Goal: Task Accomplishment & Management: Use online tool/utility

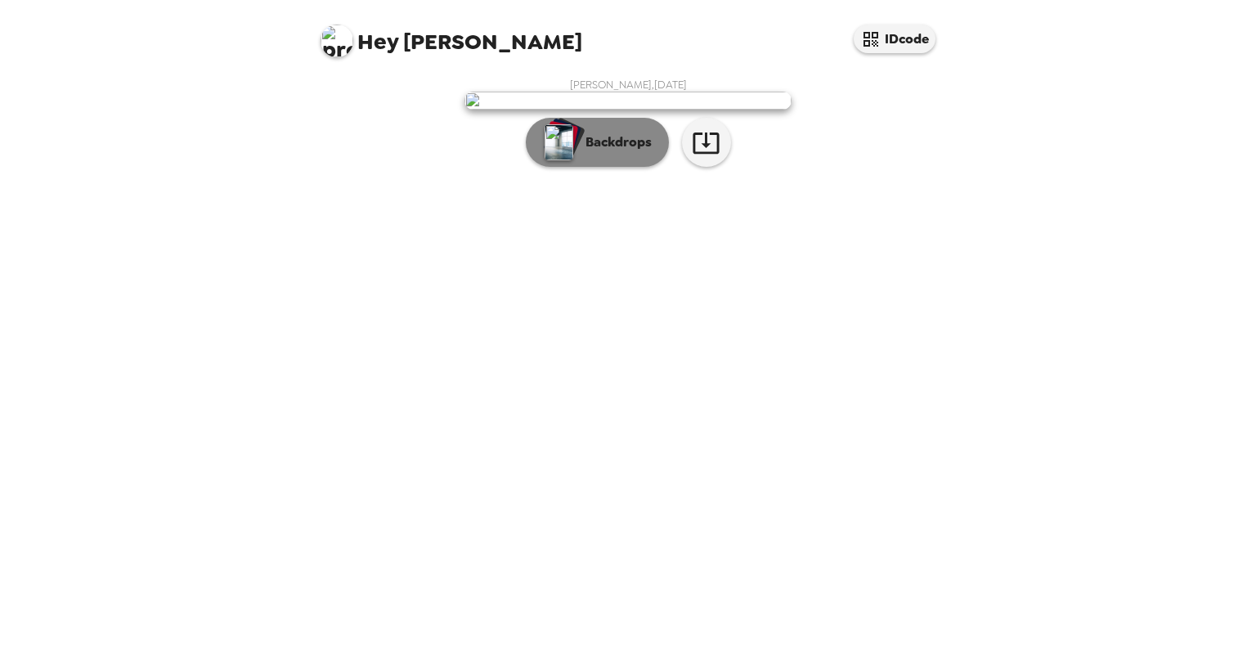
click at [633, 152] on p "Backdrops" at bounding box center [614, 142] width 74 height 20
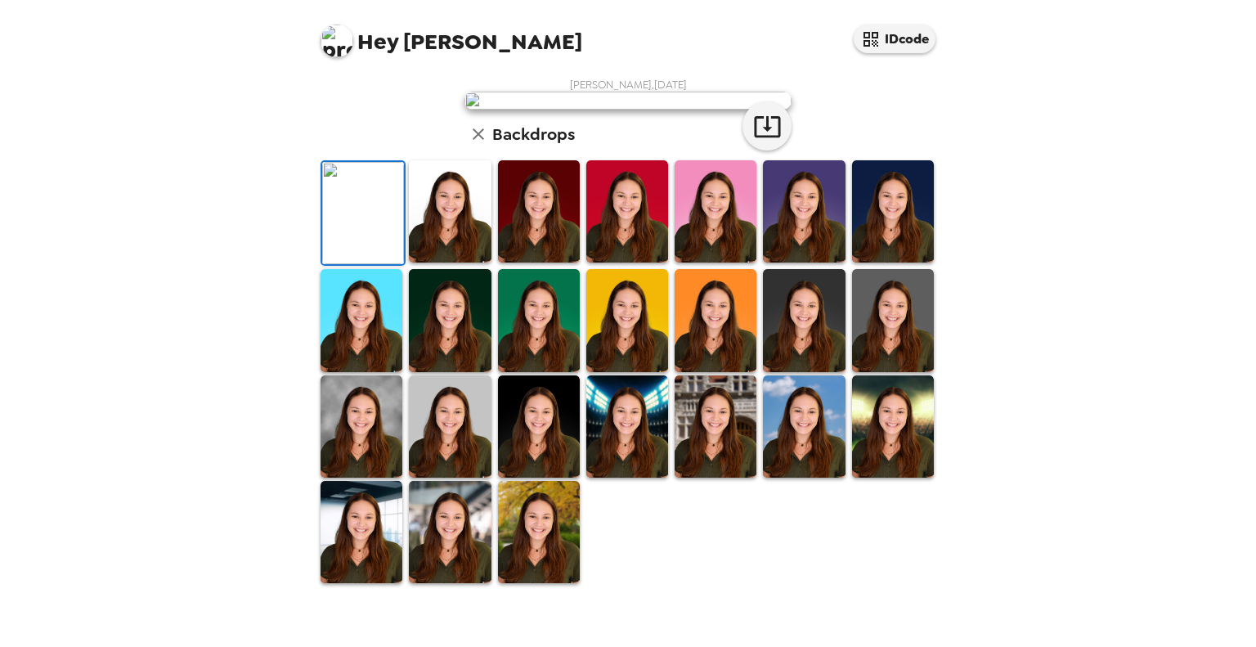
scroll to position [344, 0]
click at [379, 563] on img at bounding box center [362, 532] width 82 height 102
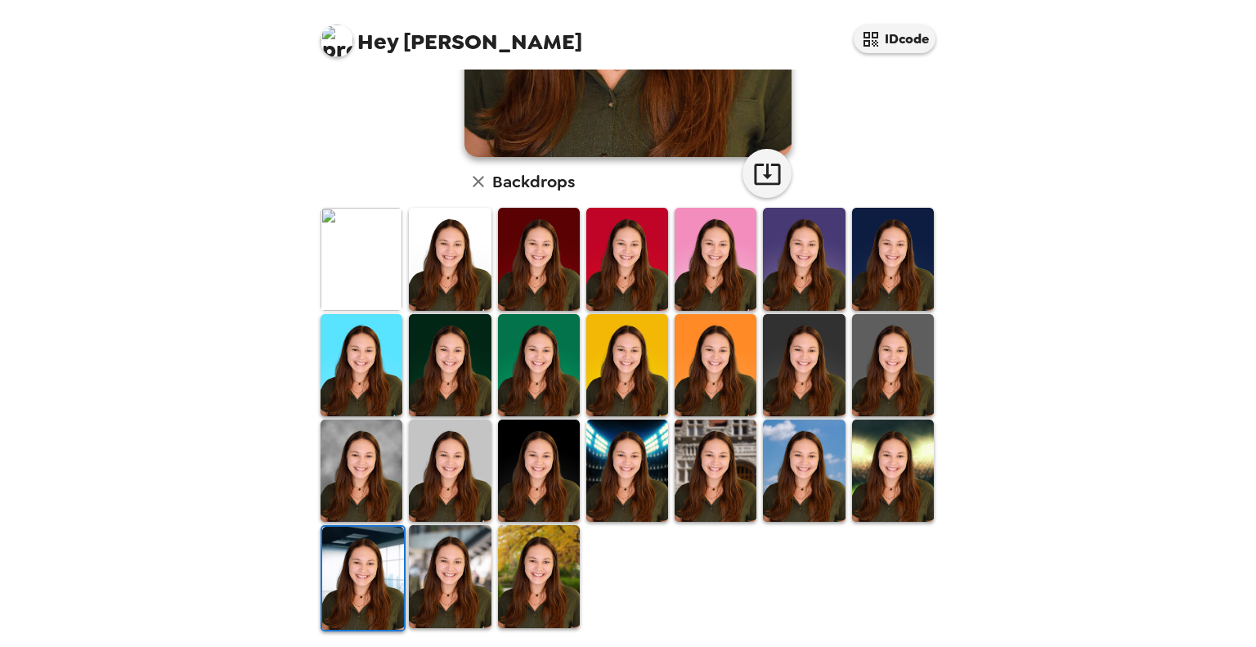
click at [479, 544] on img at bounding box center [450, 576] width 82 height 102
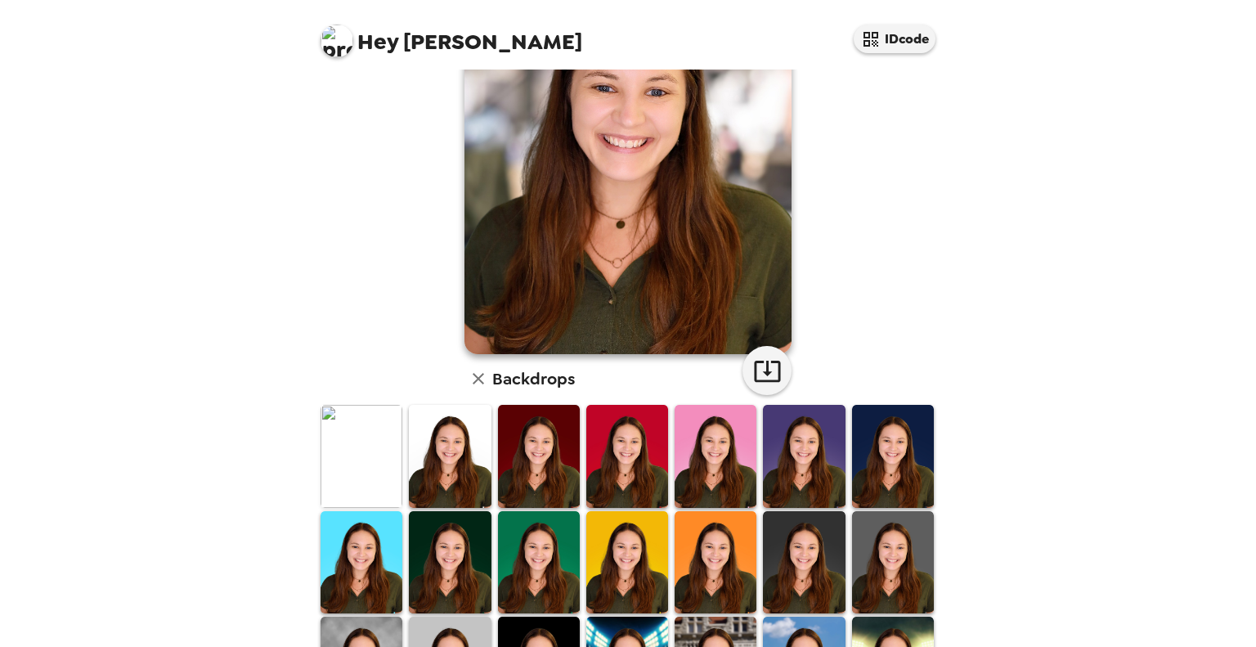
scroll to position [343, 0]
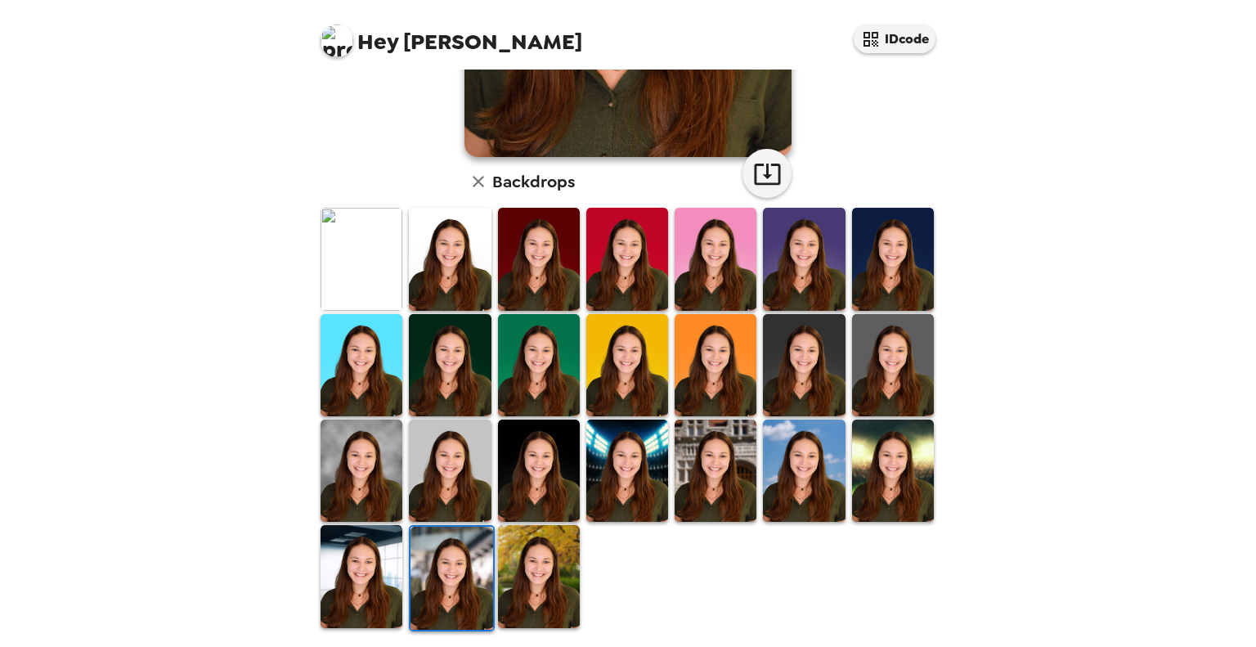
click at [448, 473] on img at bounding box center [450, 470] width 82 height 102
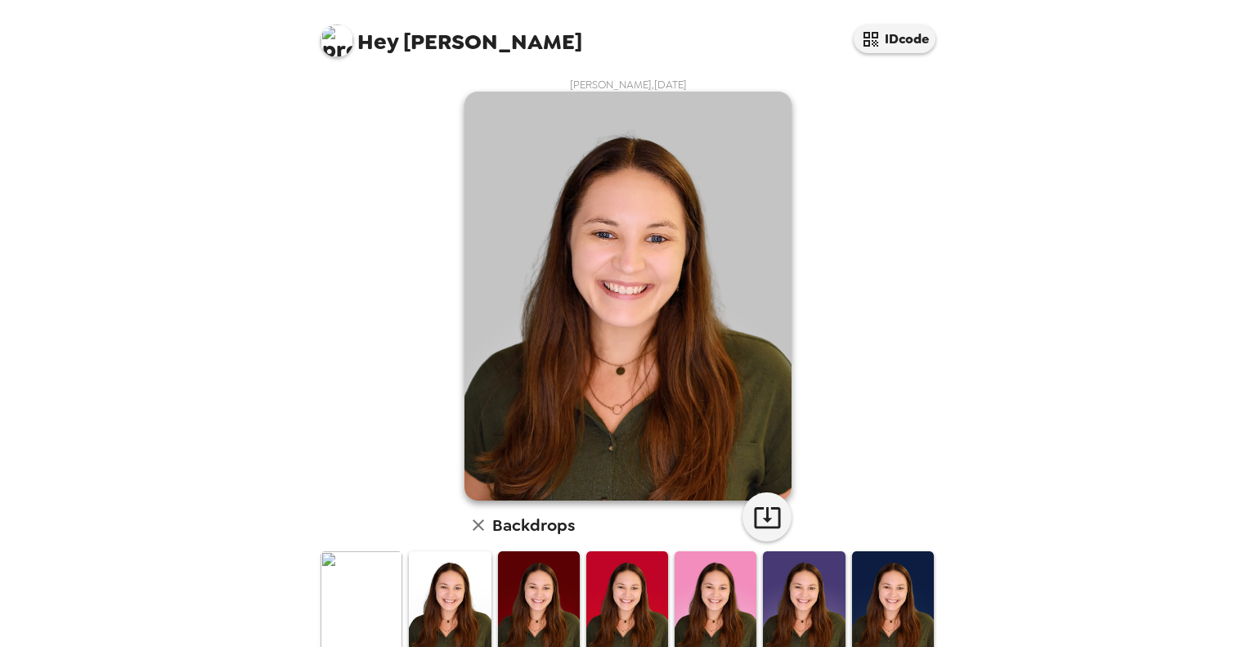
scroll to position [327, 0]
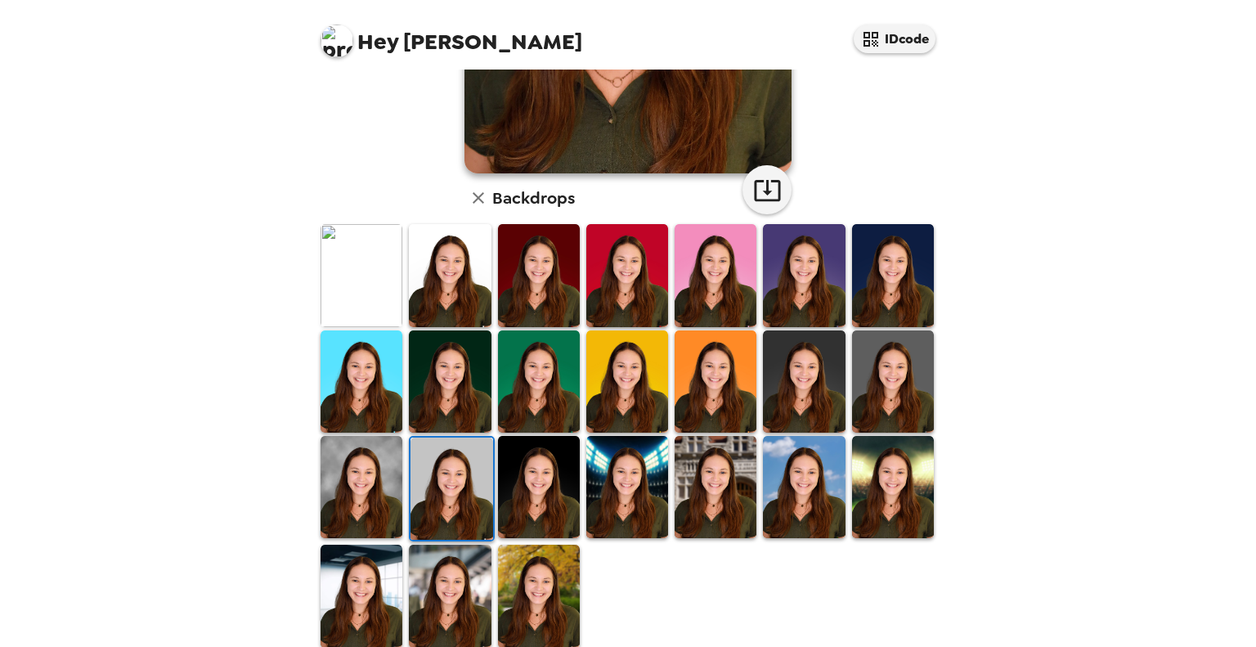
click at [378, 478] on img at bounding box center [362, 487] width 82 height 102
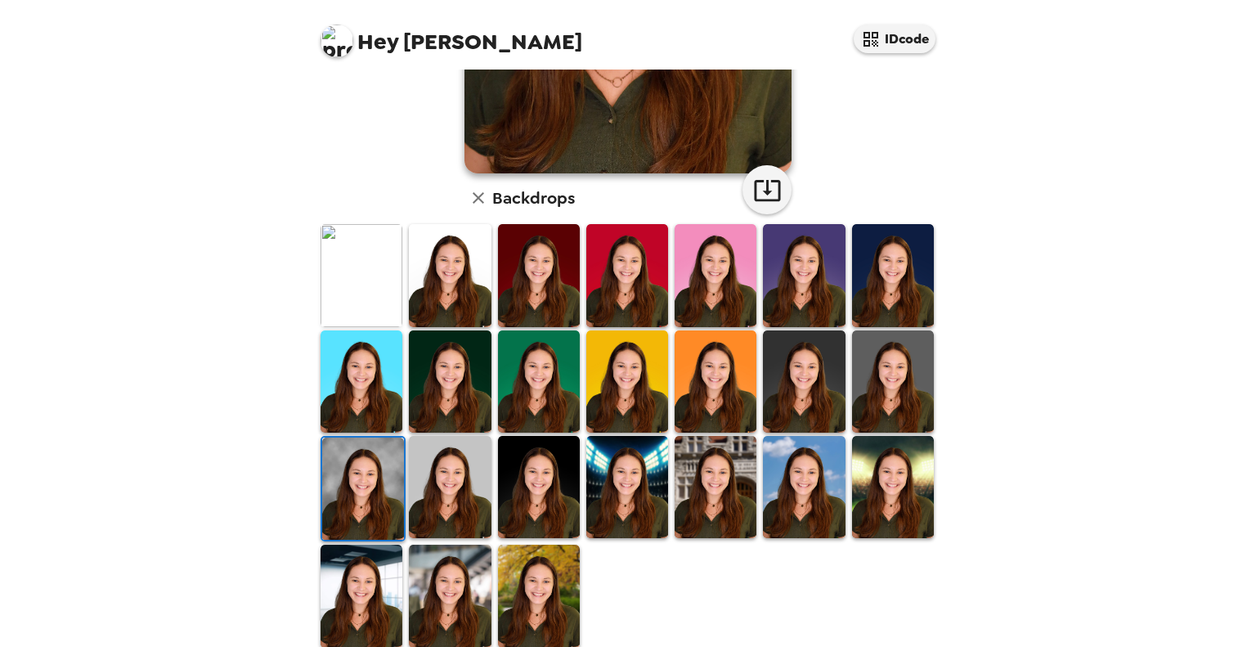
click at [736, 457] on img at bounding box center [716, 487] width 82 height 102
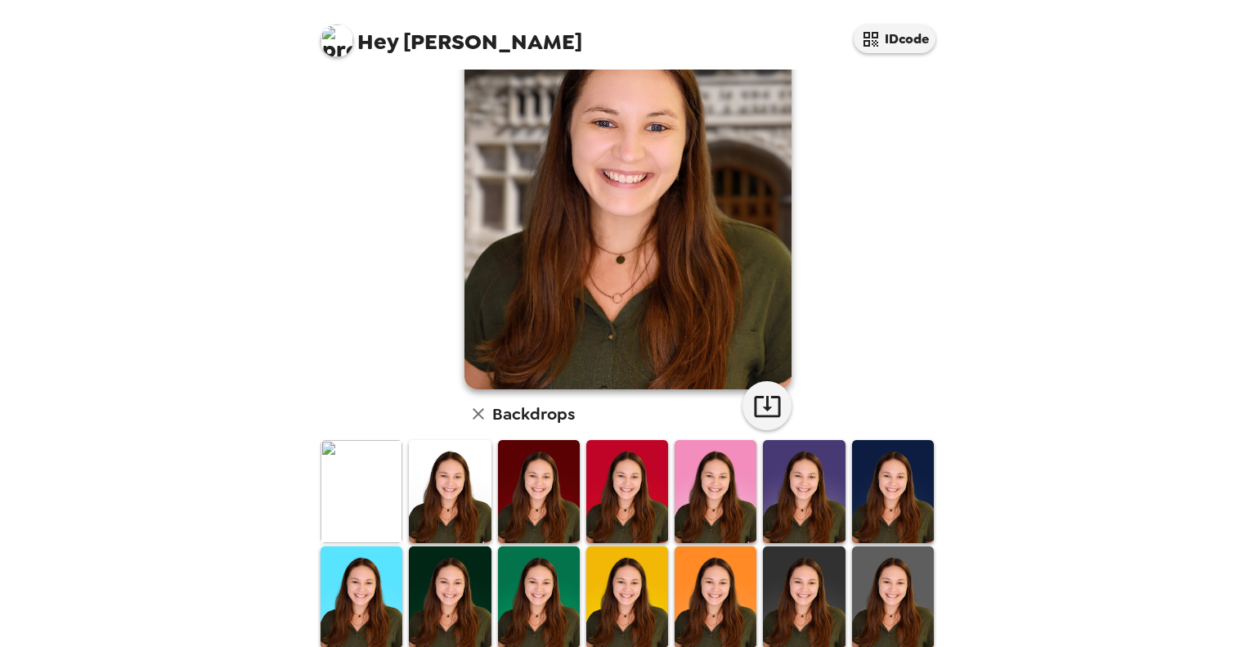
scroll to position [245, 0]
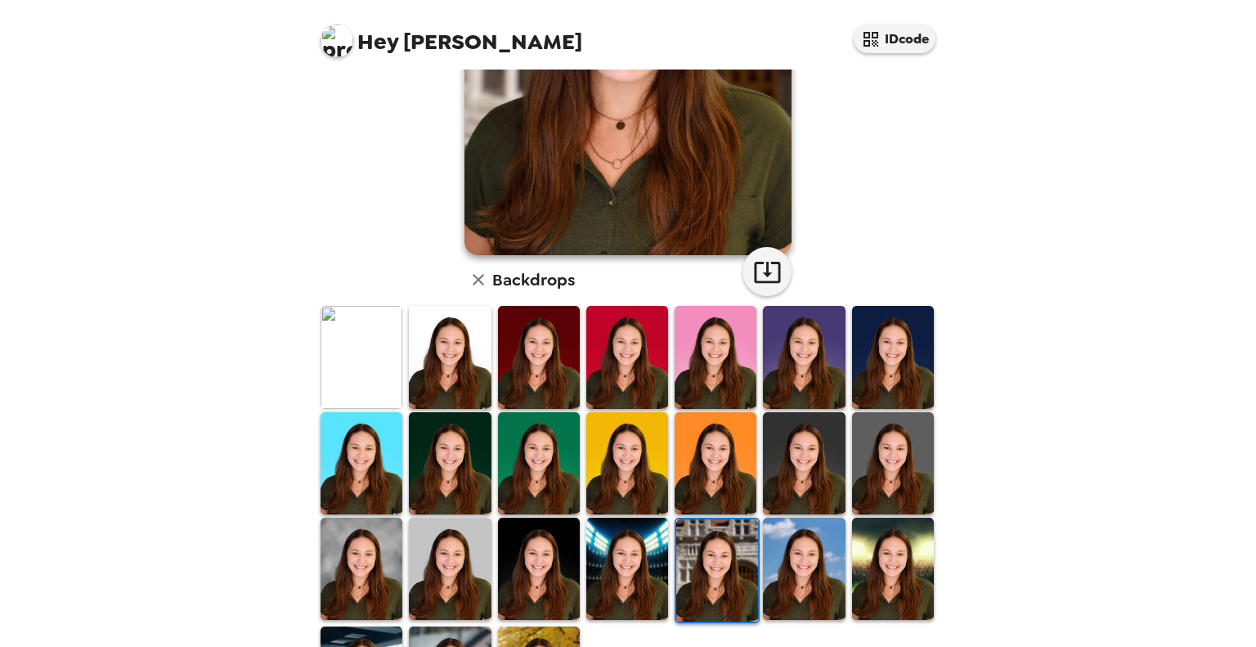
drag, startPoint x: 702, startPoint y: 350, endPoint x: 727, endPoint y: 355, distance: 25.0
click at [702, 350] on img at bounding box center [716, 357] width 82 height 102
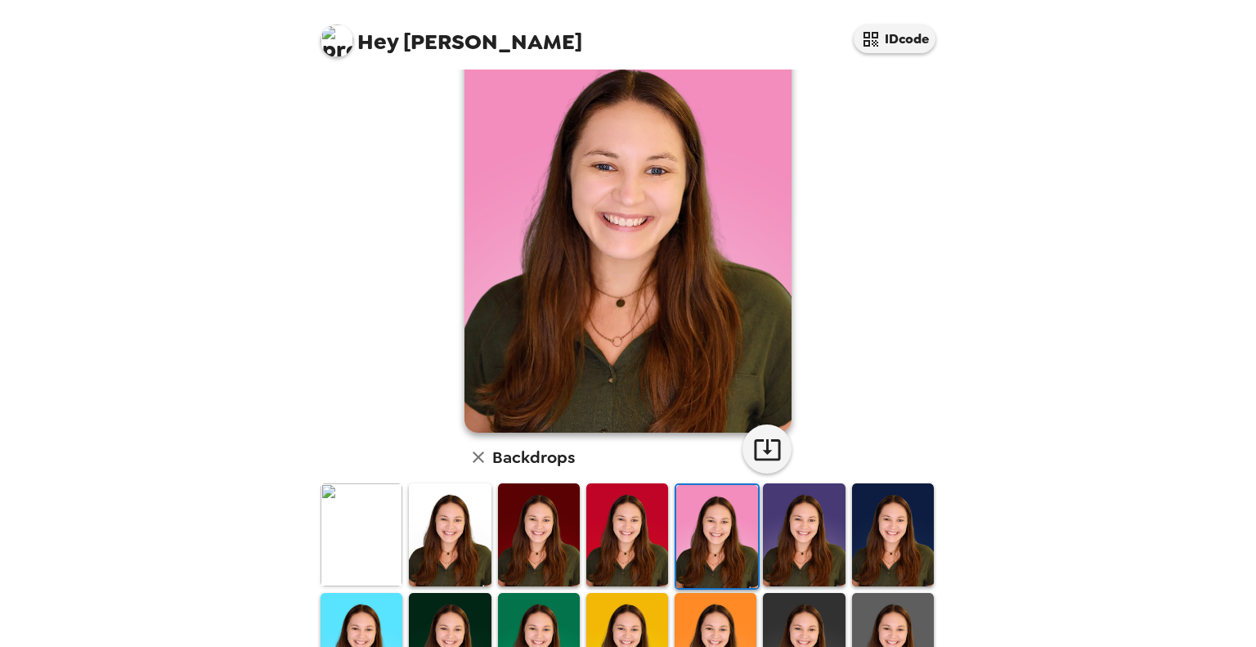
scroll to position [164, 0]
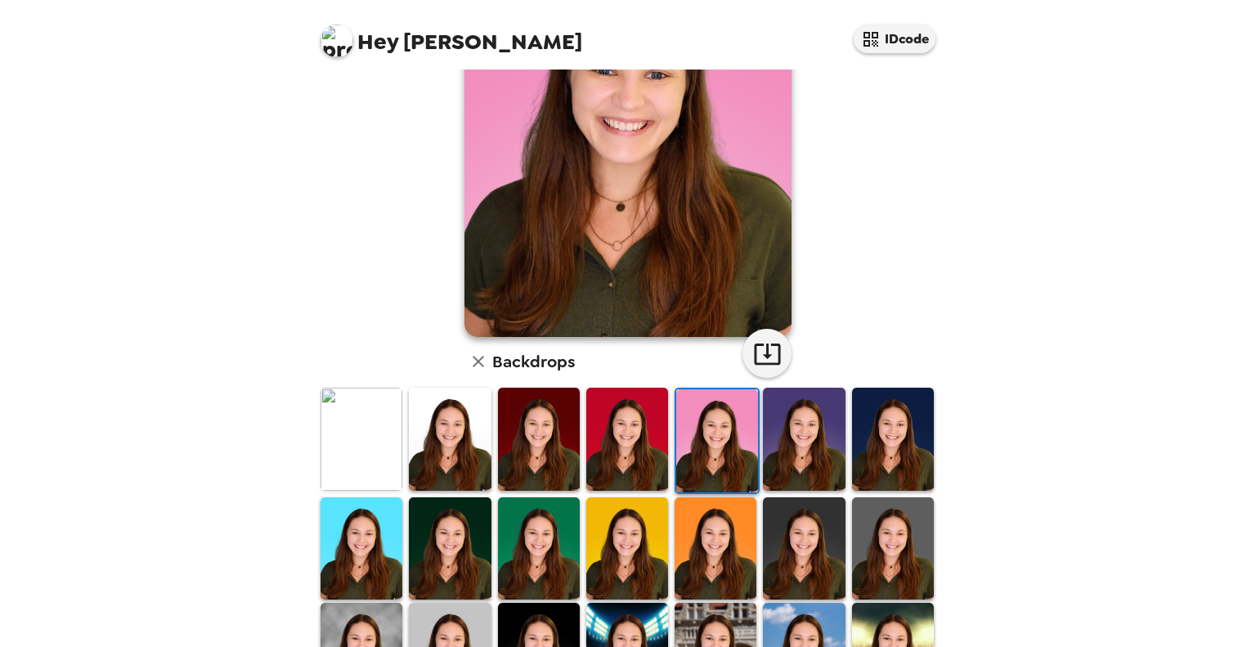
click at [522, 433] on img at bounding box center [539, 439] width 82 height 102
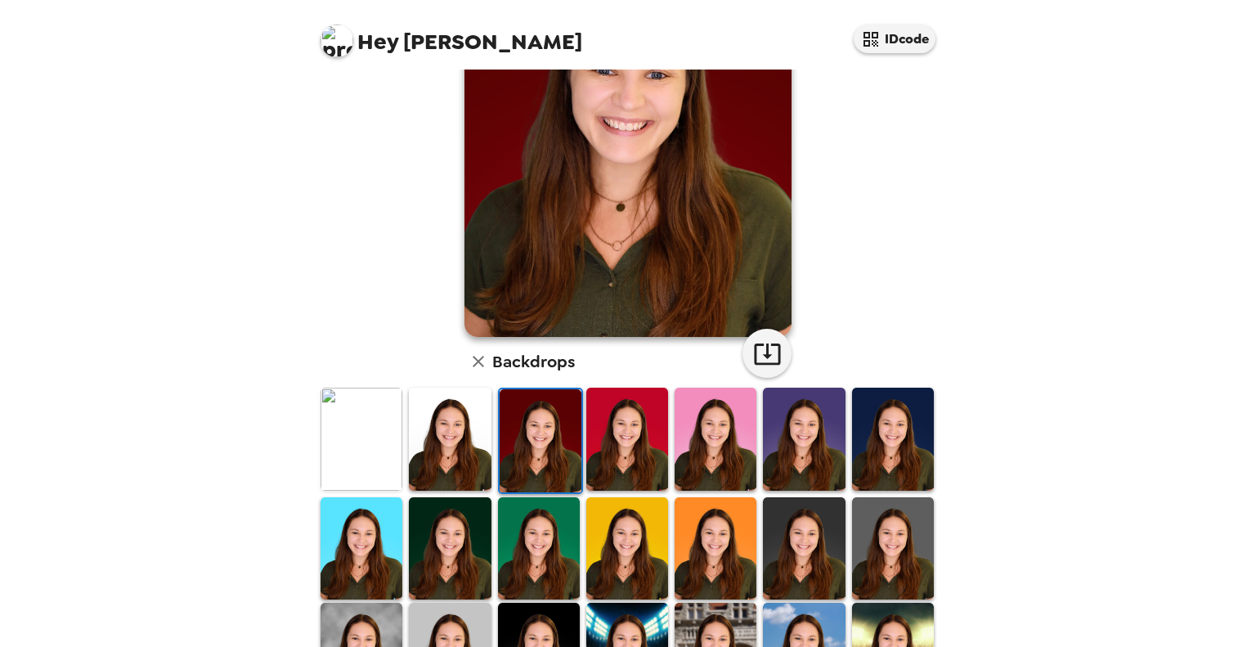
click at [805, 448] on img at bounding box center [804, 439] width 82 height 102
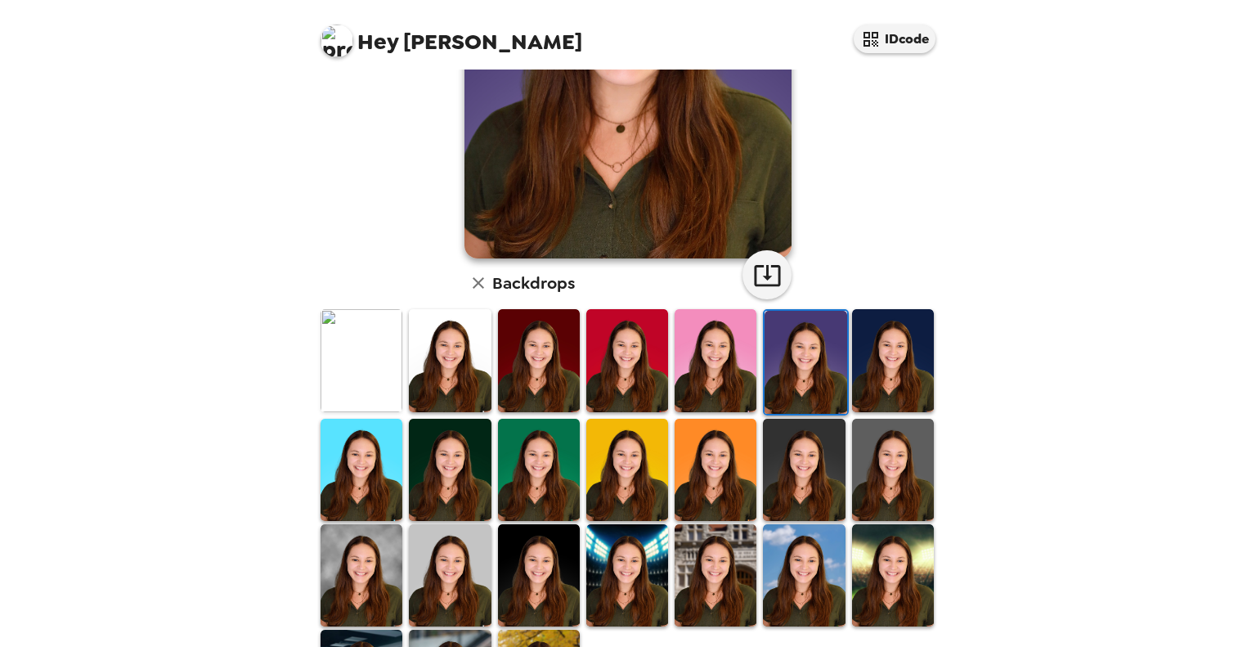
scroll to position [245, 0]
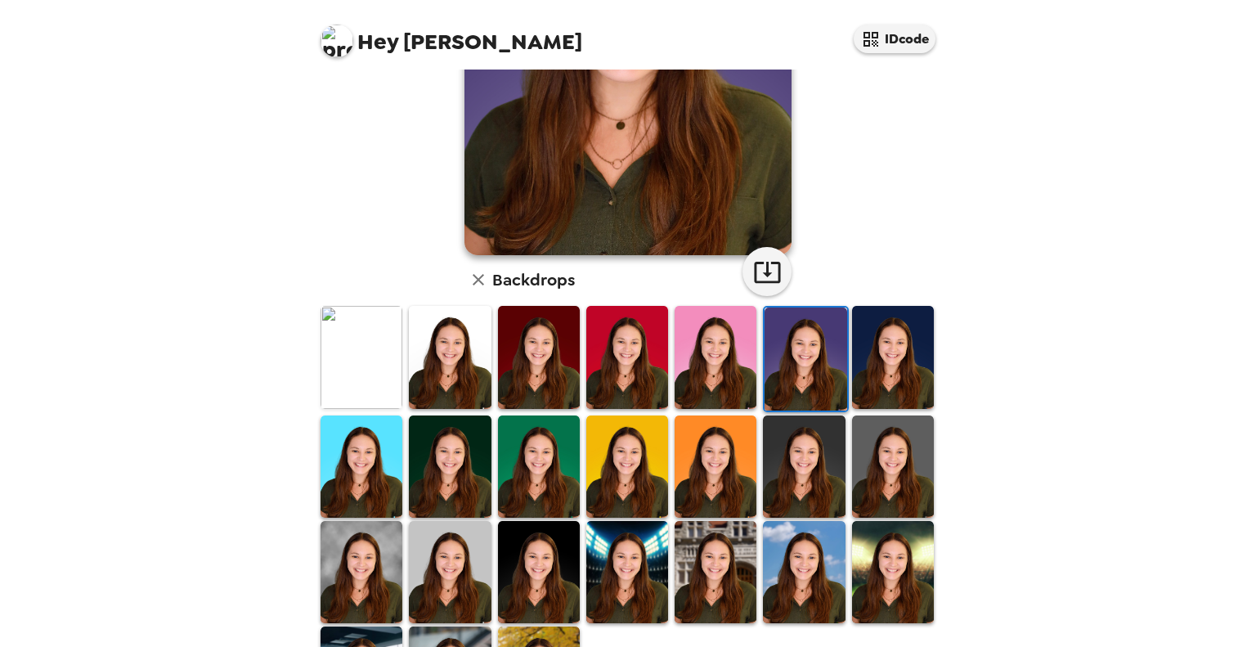
click at [873, 454] on img at bounding box center [893, 466] width 82 height 102
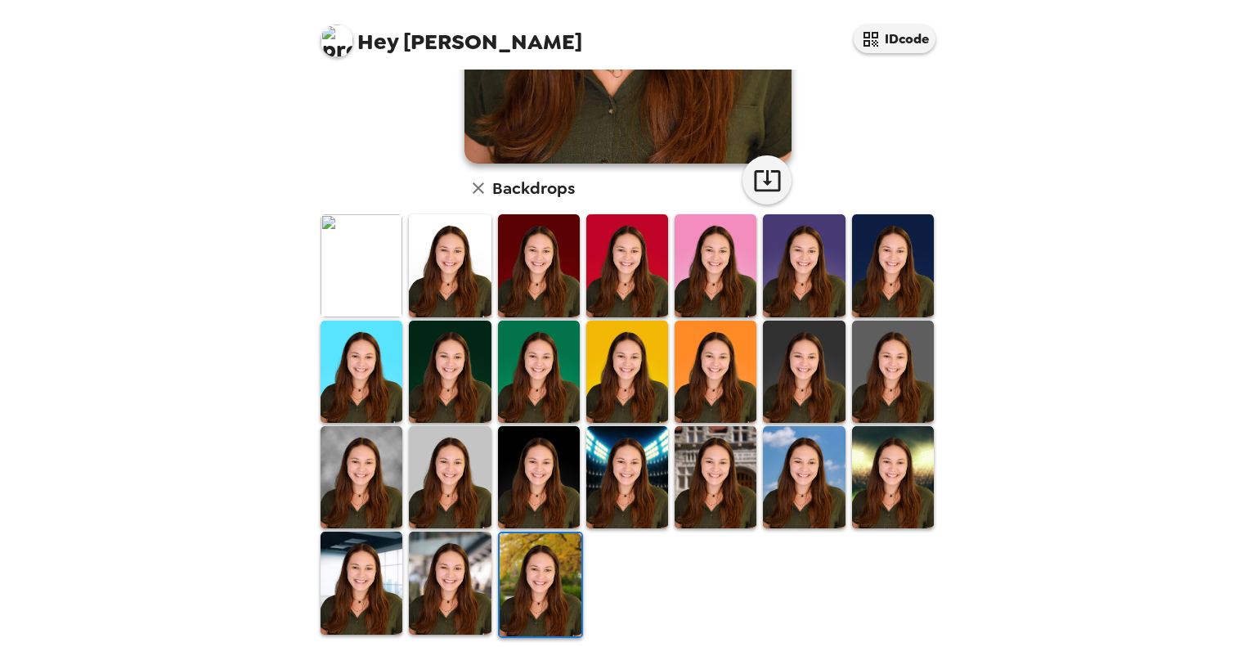
scroll to position [343, 0]
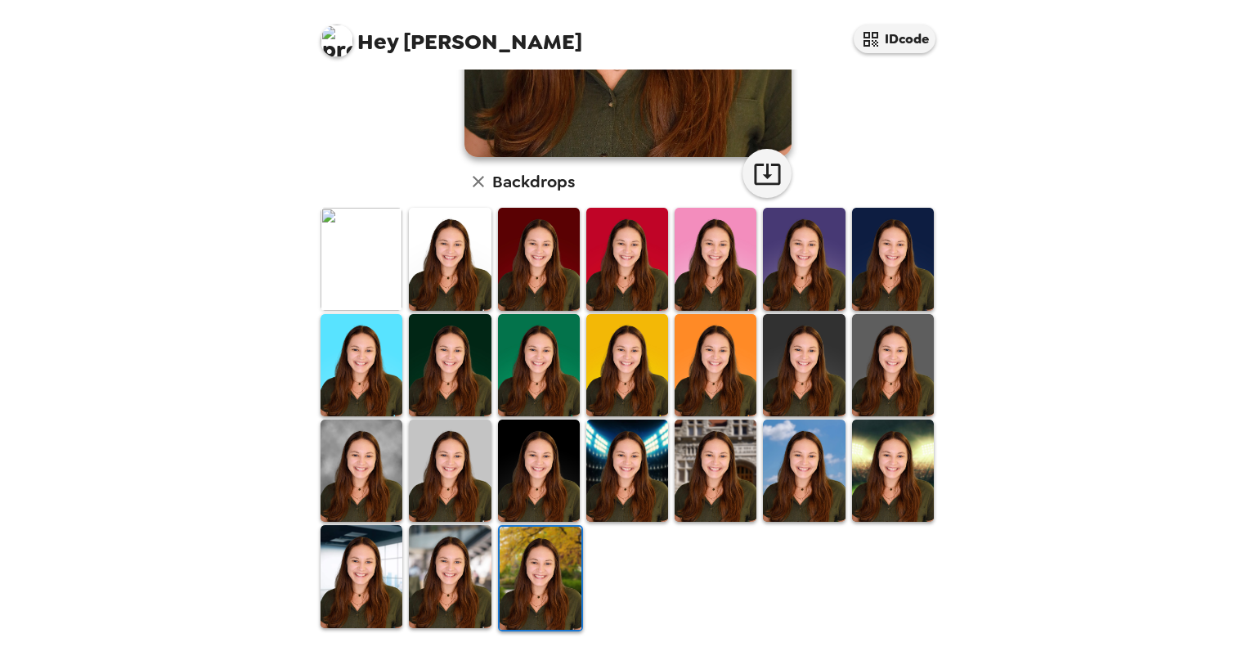
click at [376, 555] on img at bounding box center [362, 576] width 82 height 102
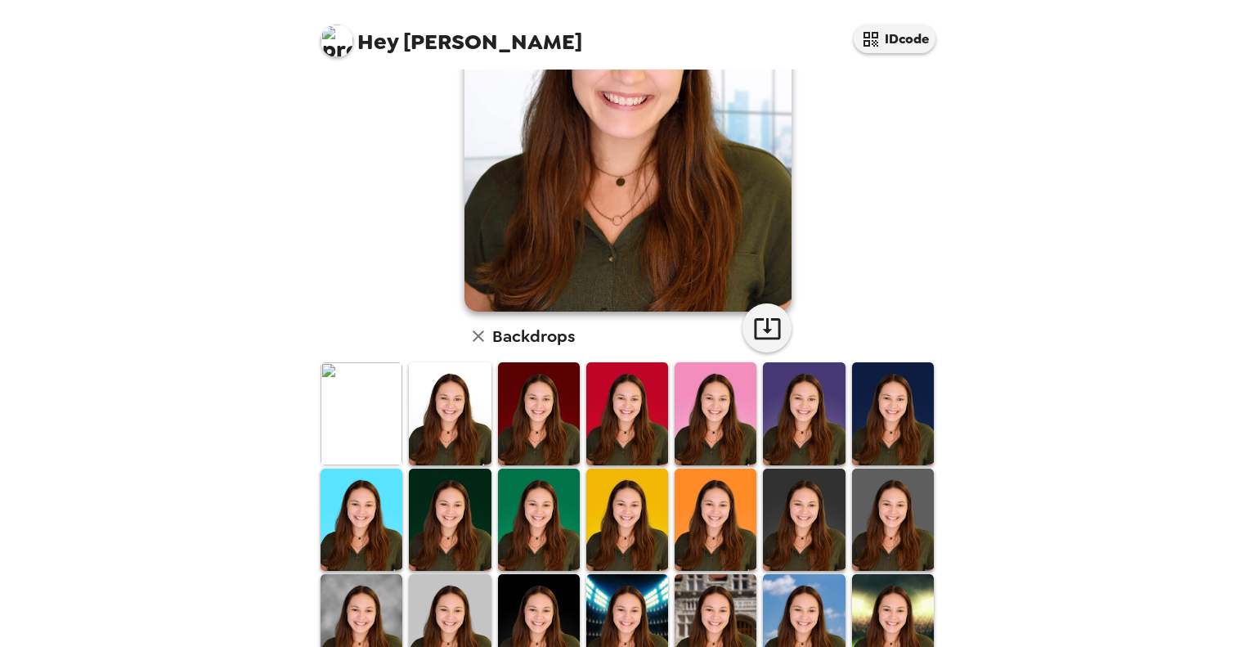
scroll to position [327, 0]
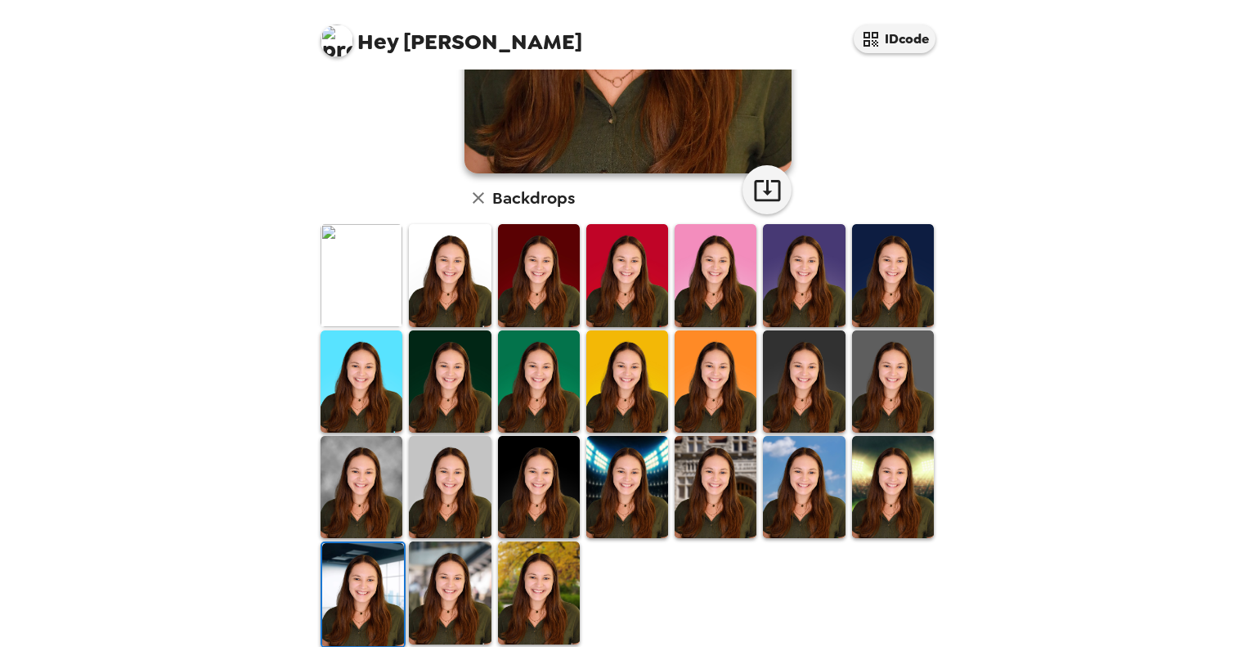
click at [456, 579] on img at bounding box center [450, 592] width 82 height 102
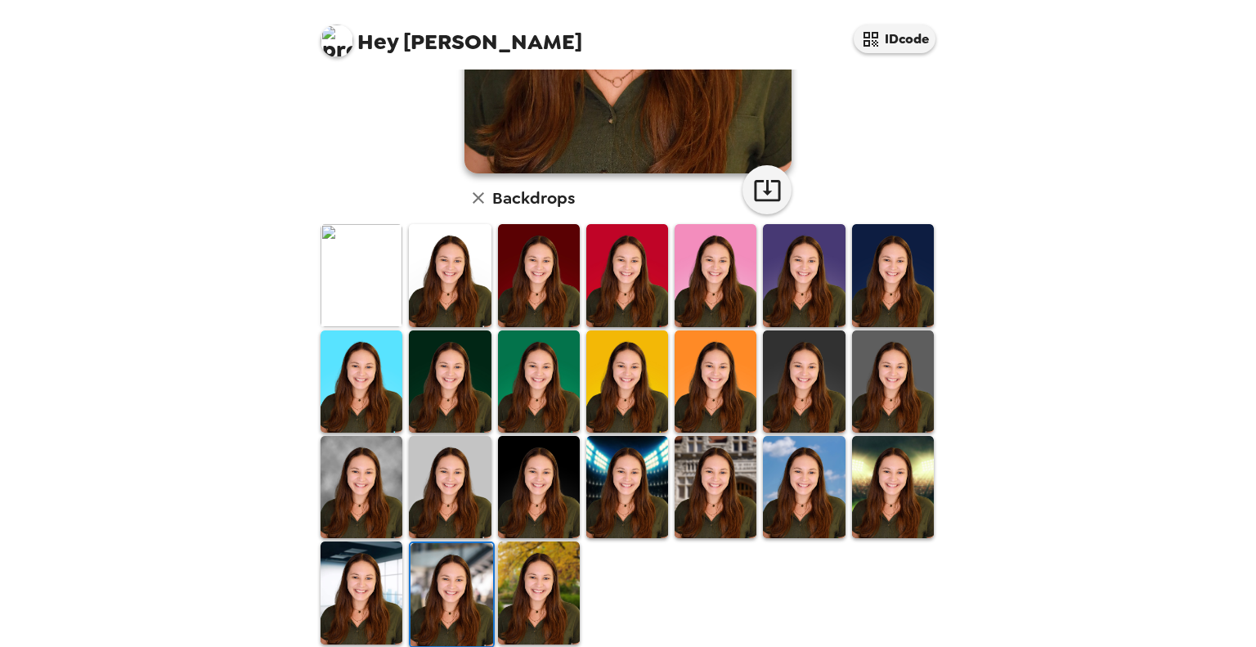
click at [900, 473] on img at bounding box center [893, 487] width 82 height 102
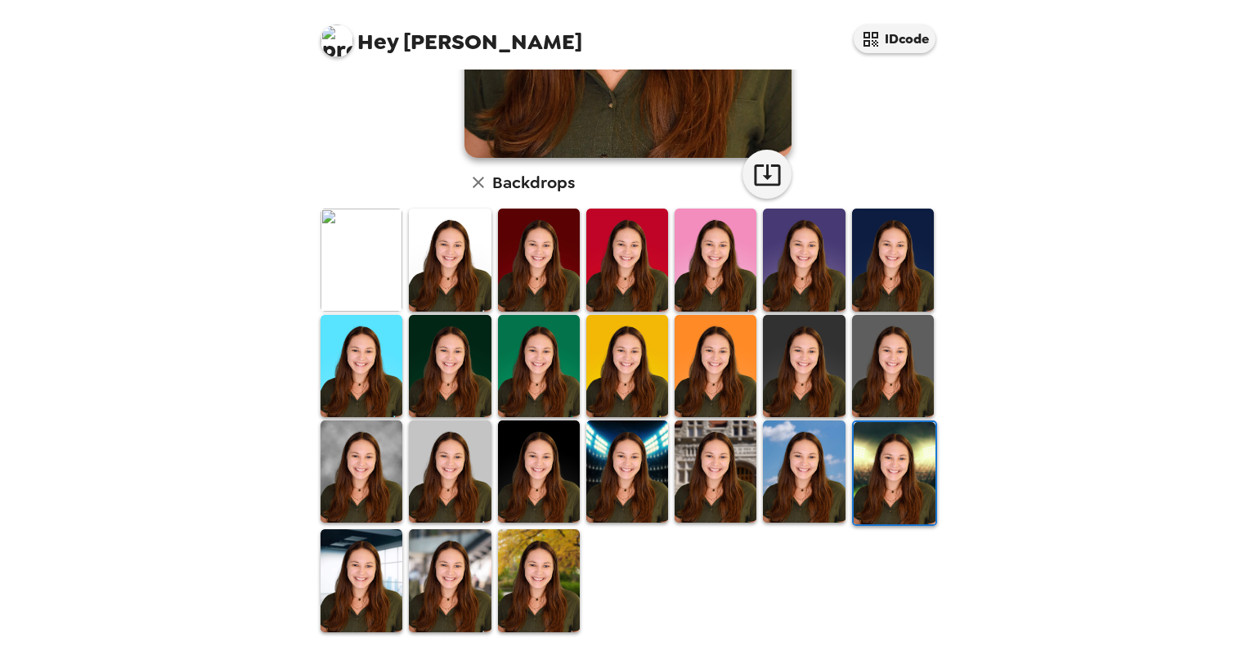
scroll to position [343, 0]
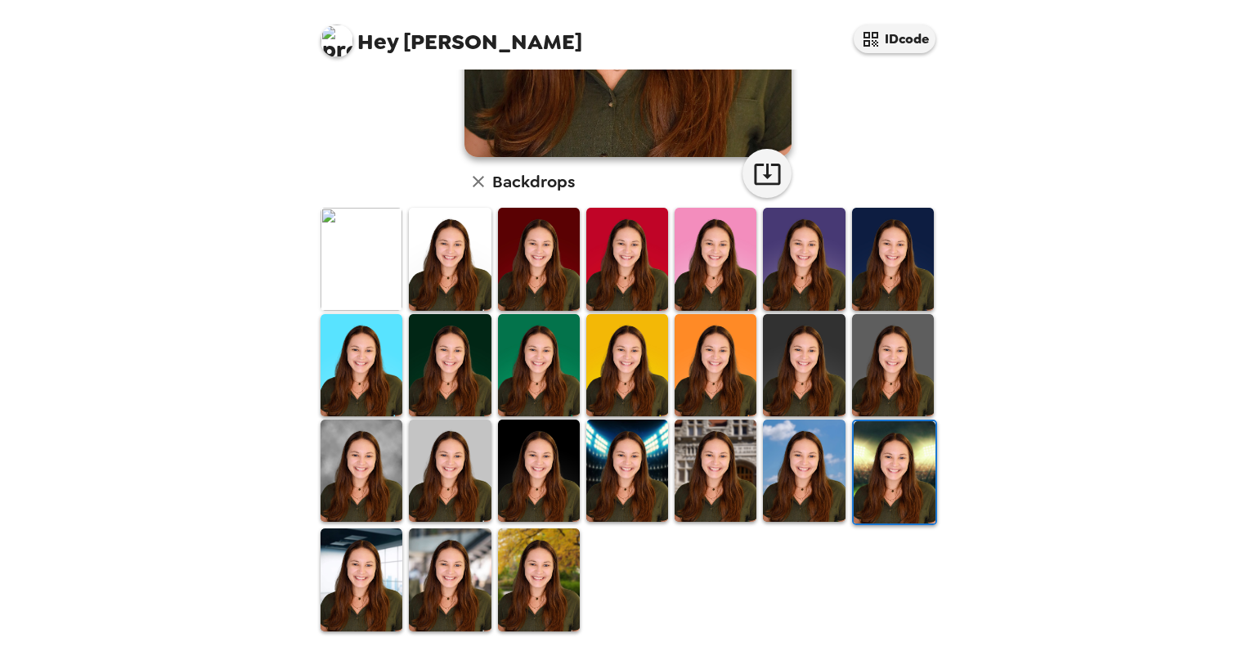
click at [442, 455] on img at bounding box center [450, 470] width 82 height 102
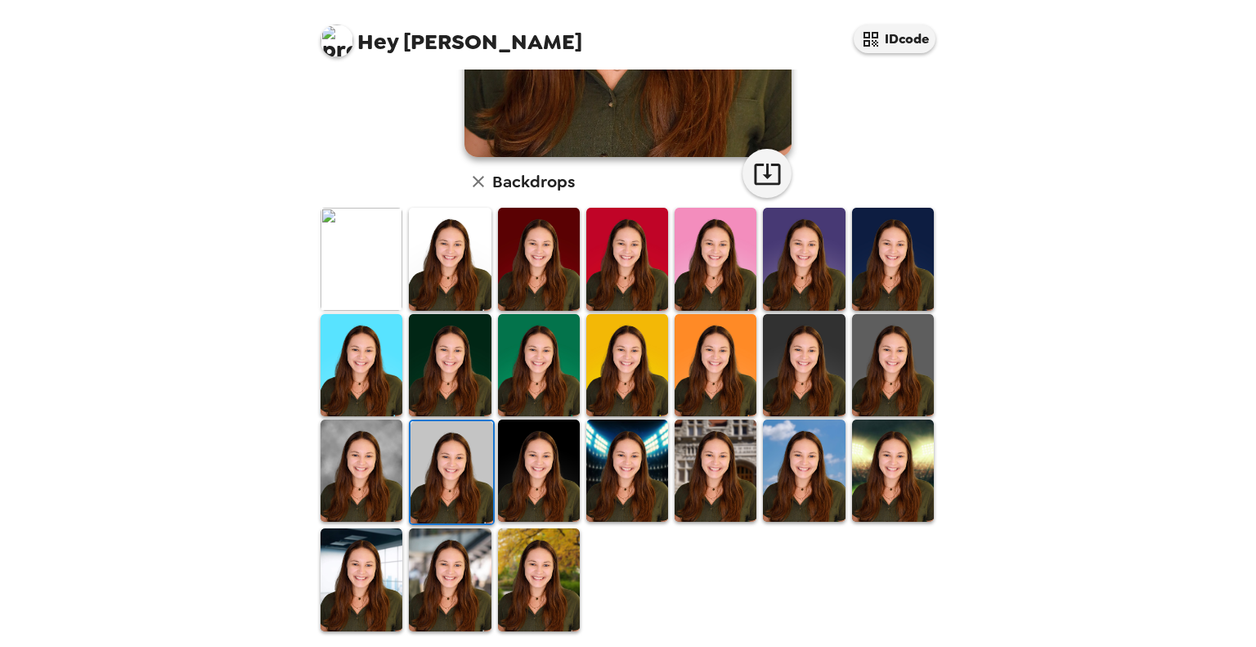
scroll to position [16, 0]
click at [460, 552] on img at bounding box center [450, 579] width 82 height 102
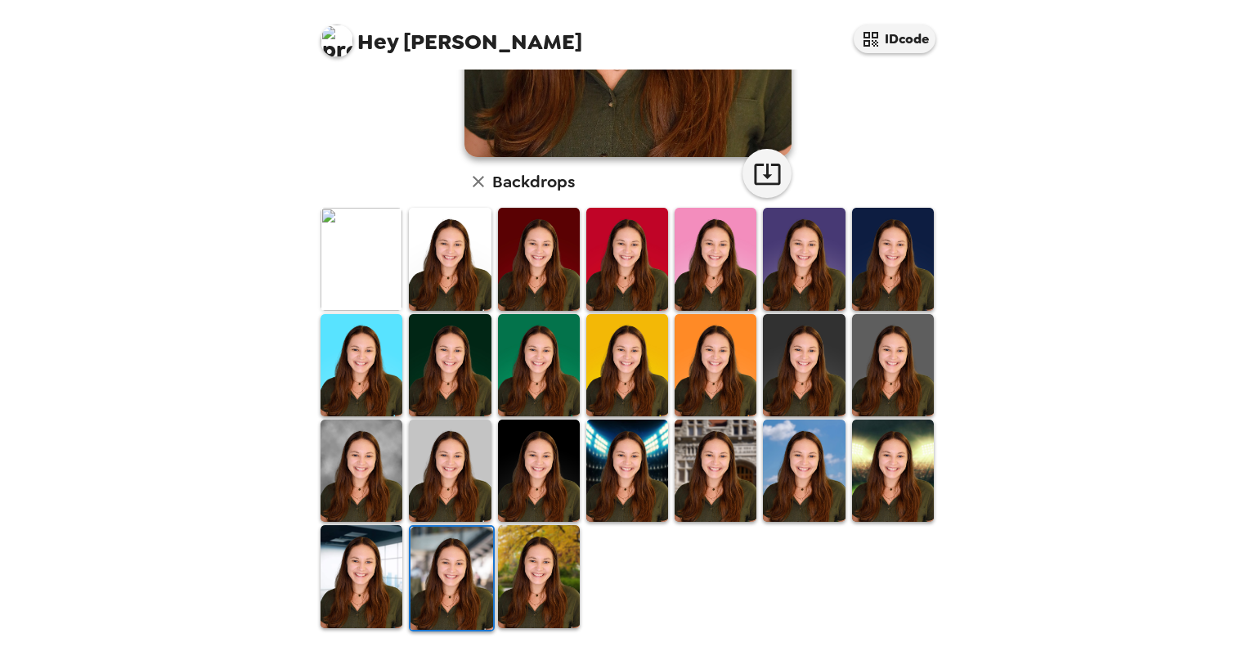
scroll to position [0, 0]
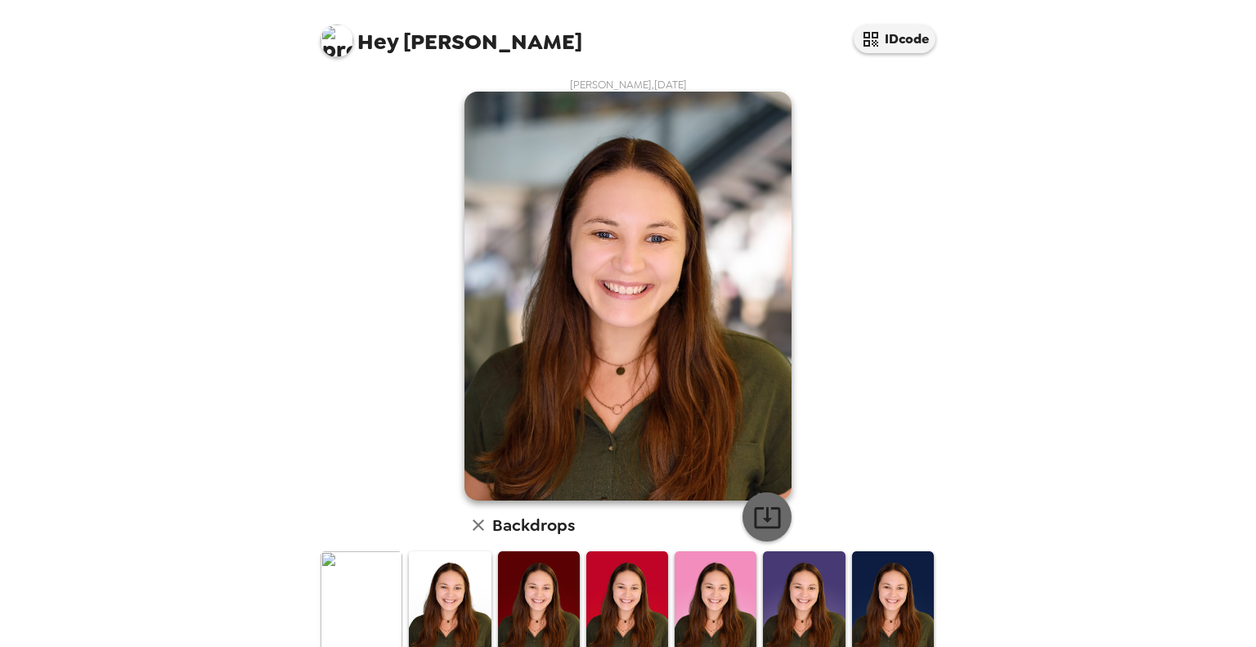
click at [764, 514] on icon "button" at bounding box center [767, 517] width 29 height 29
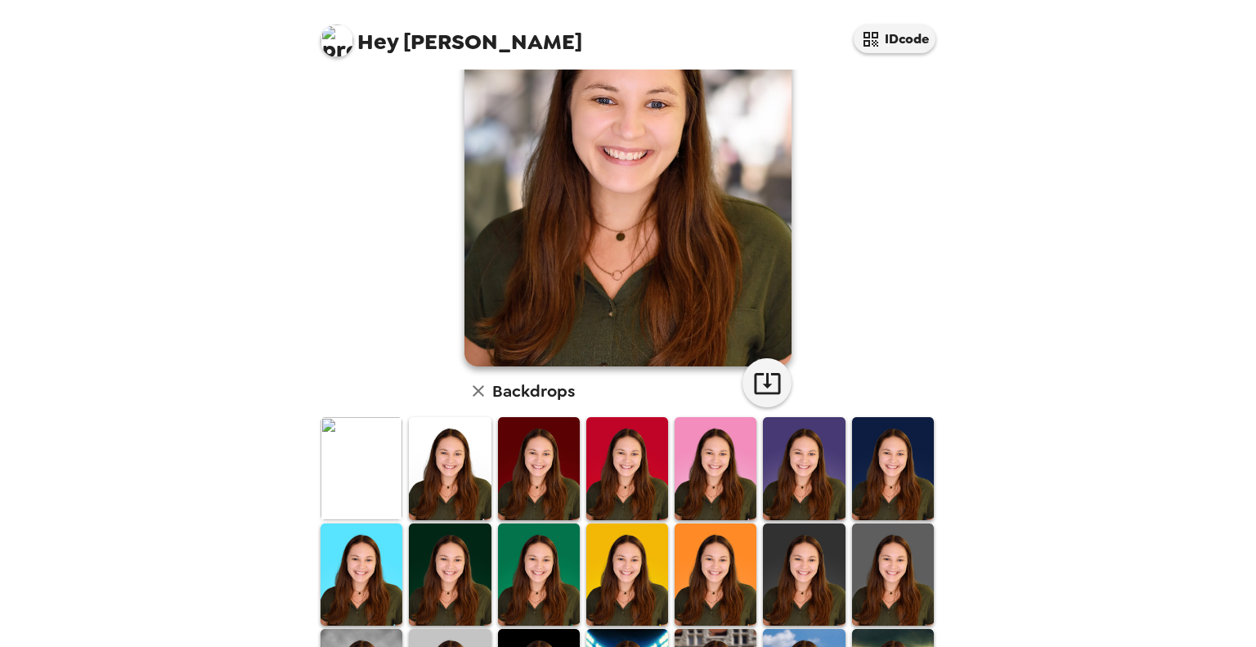
scroll to position [164, 0]
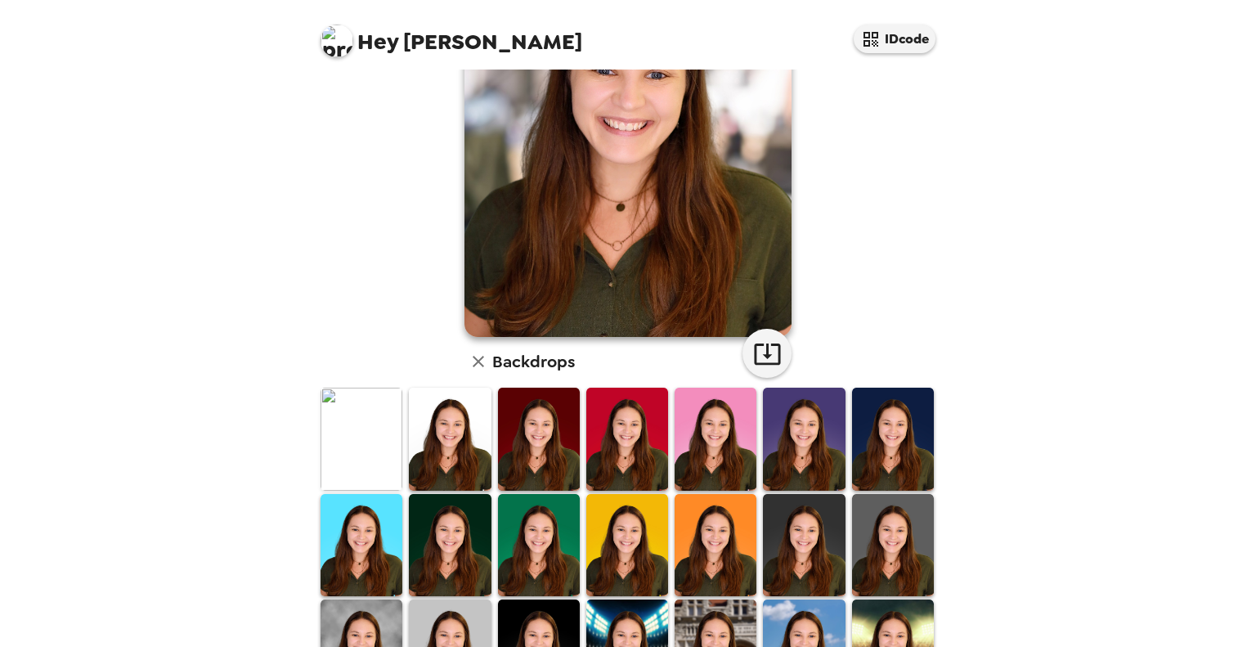
click at [603, 514] on img at bounding box center [627, 545] width 82 height 102
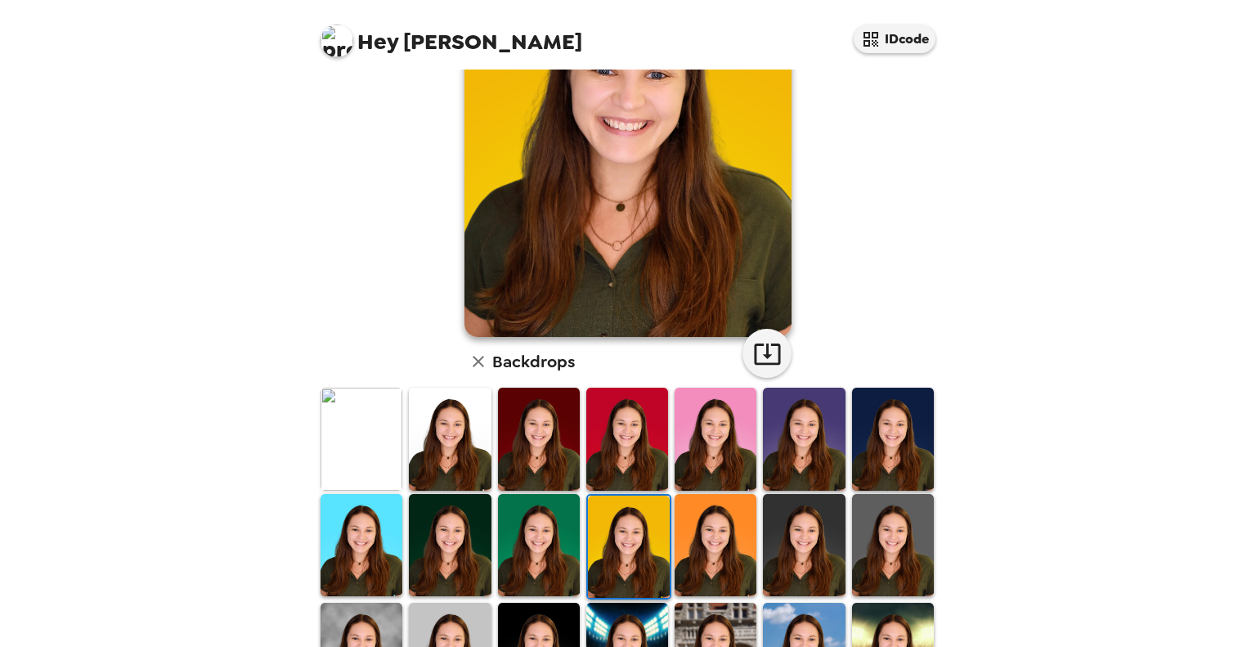
click at [821, 433] on img at bounding box center [804, 439] width 82 height 102
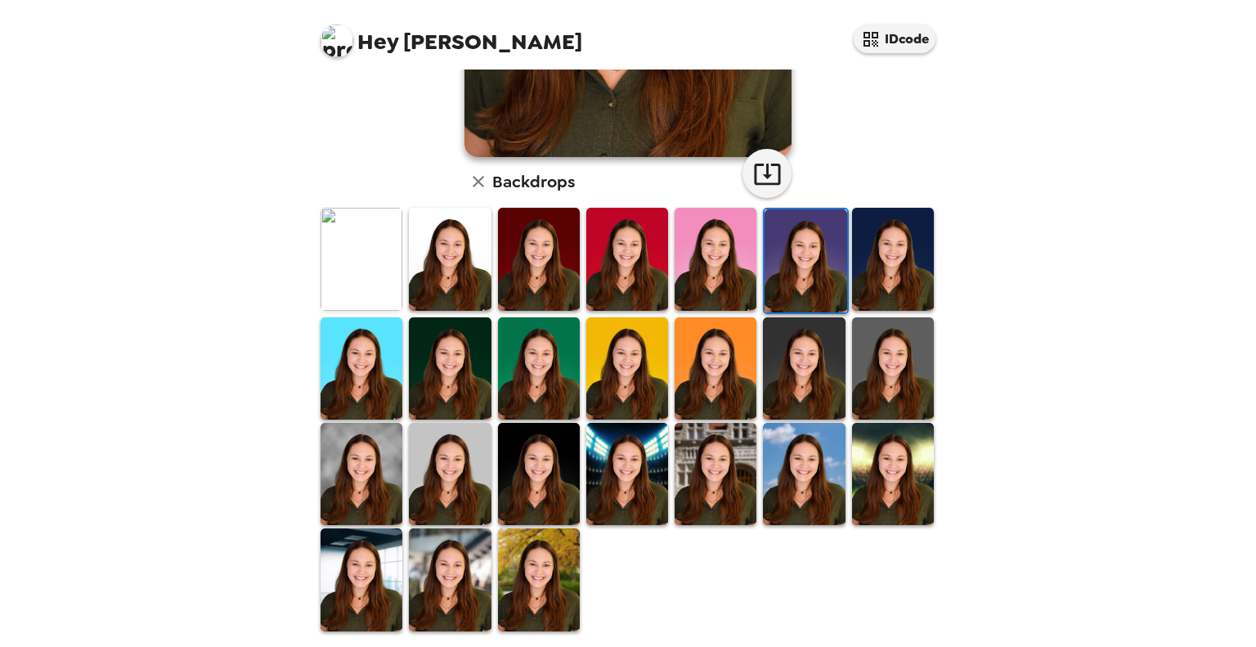
scroll to position [343, 0]
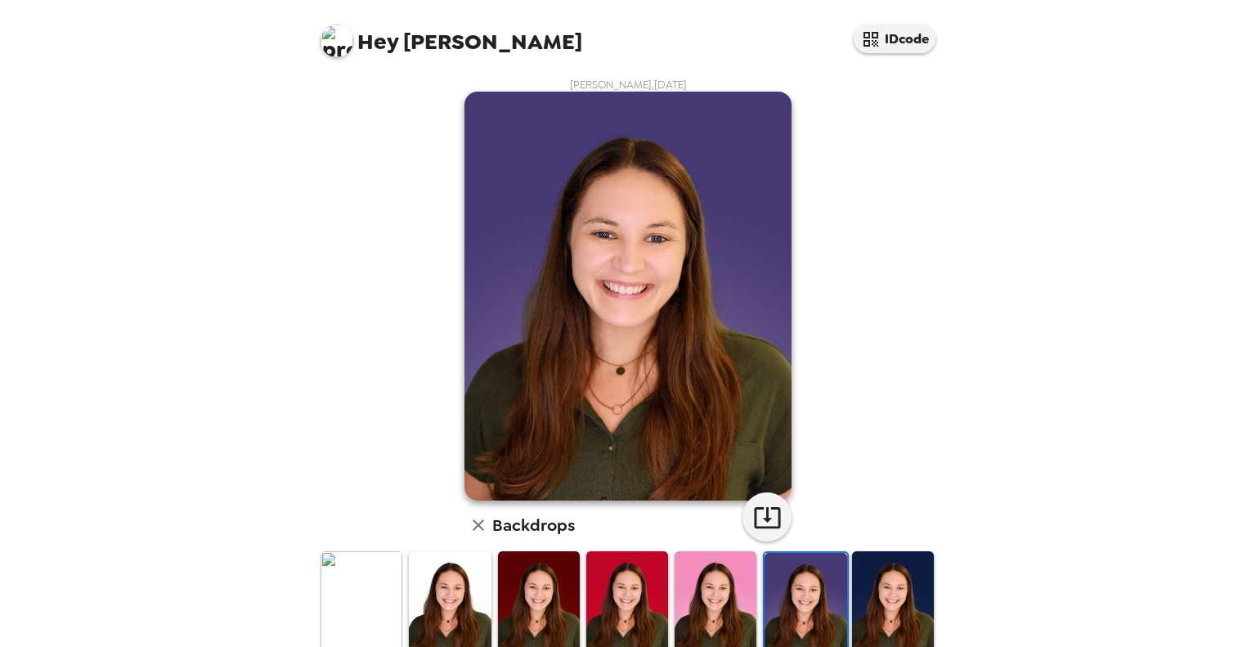
scroll to position [343, 0]
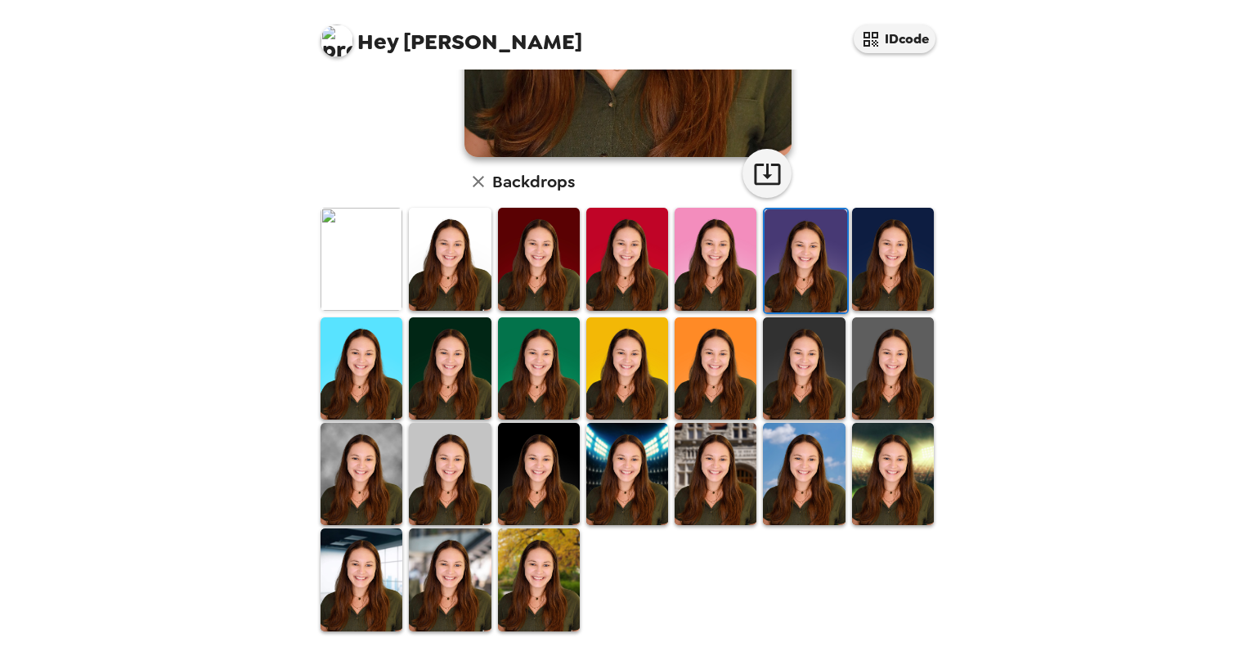
click at [554, 452] on img at bounding box center [539, 474] width 82 height 102
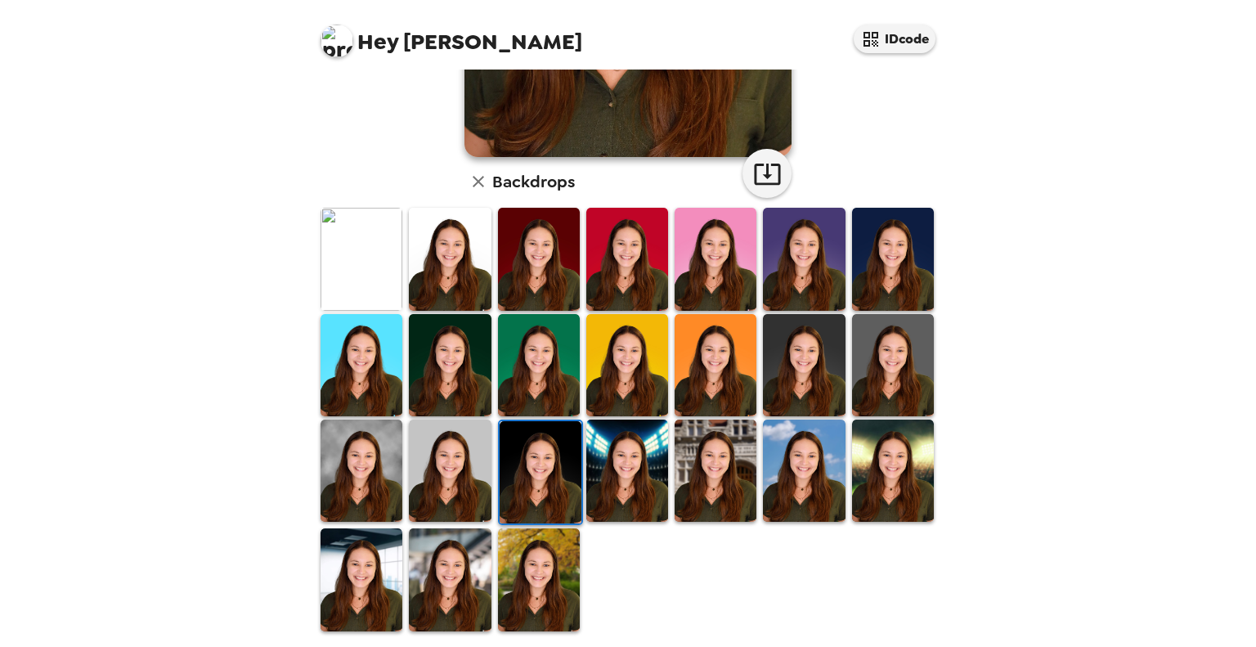
scroll to position [0, 0]
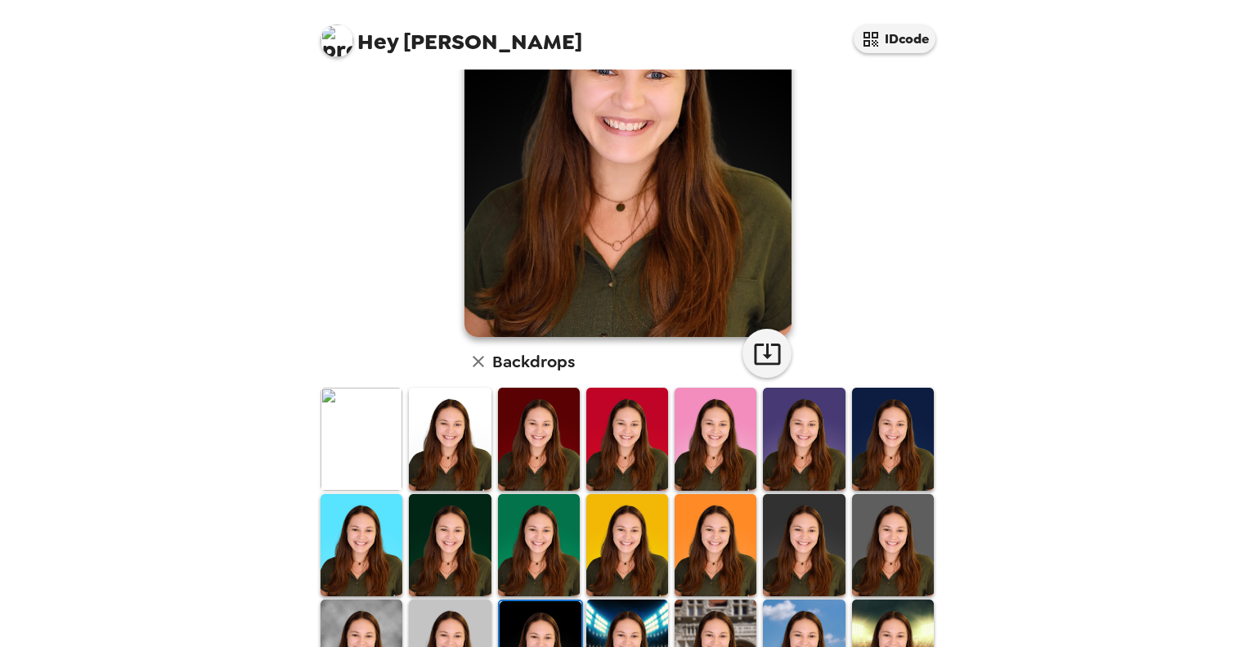
click at [473, 512] on img at bounding box center [450, 545] width 82 height 102
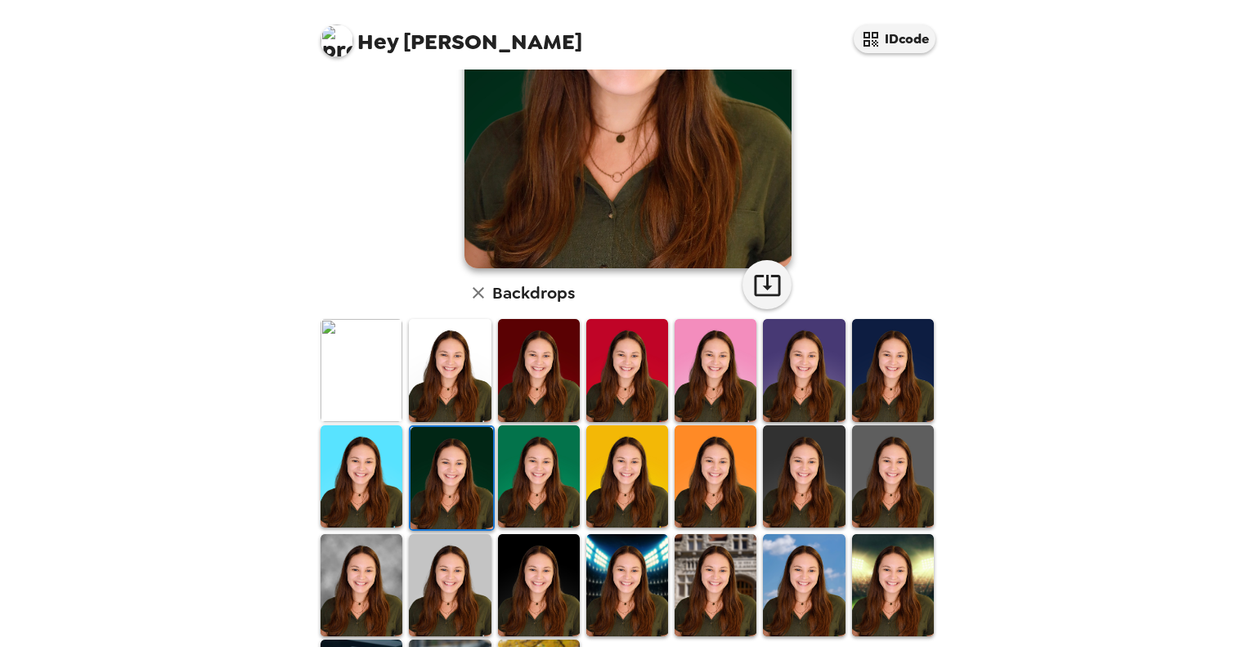
scroll to position [245, 0]
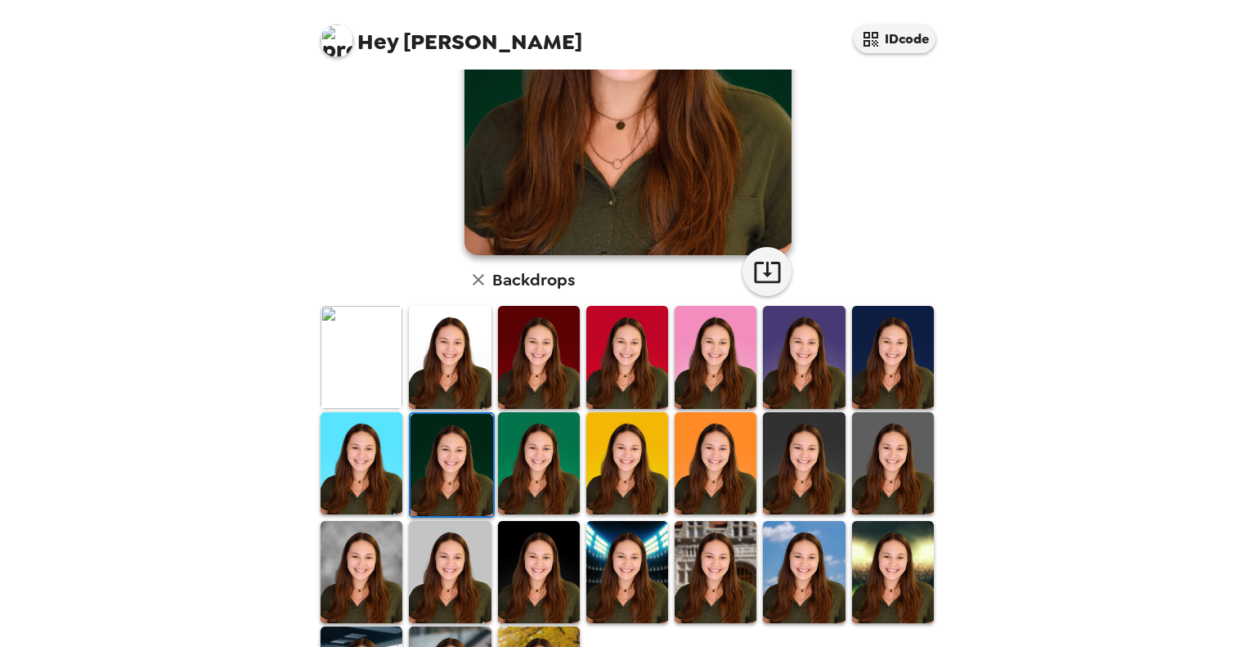
click at [807, 443] on img at bounding box center [804, 463] width 82 height 102
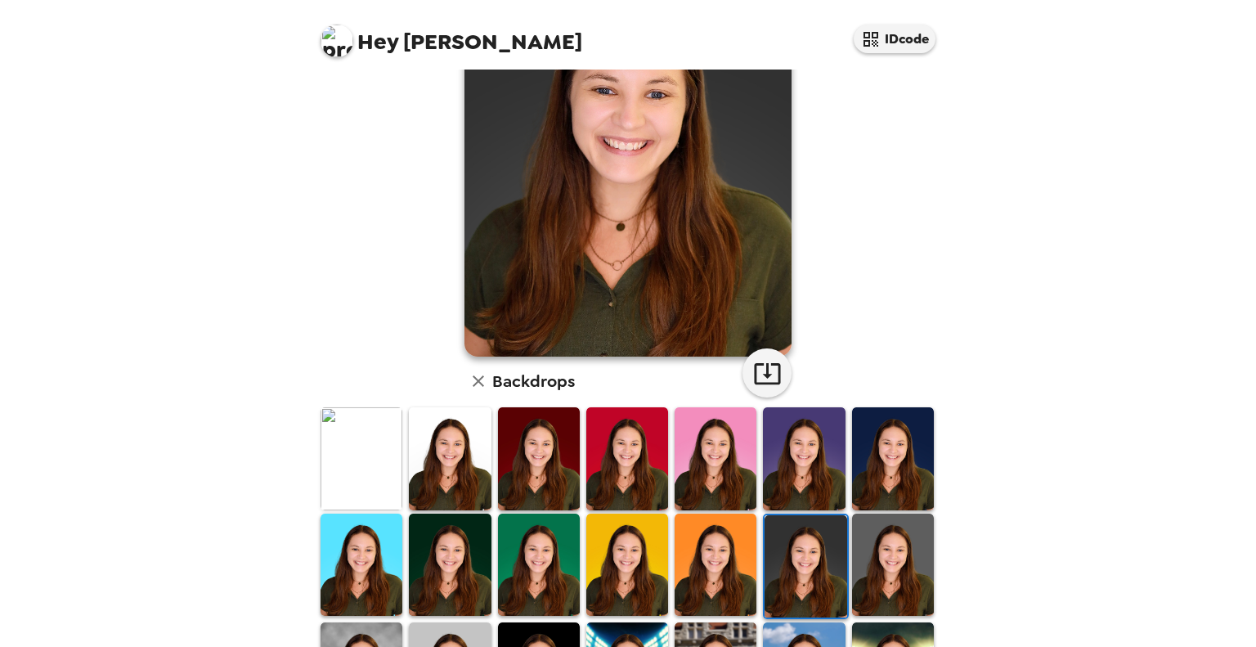
scroll to position [164, 0]
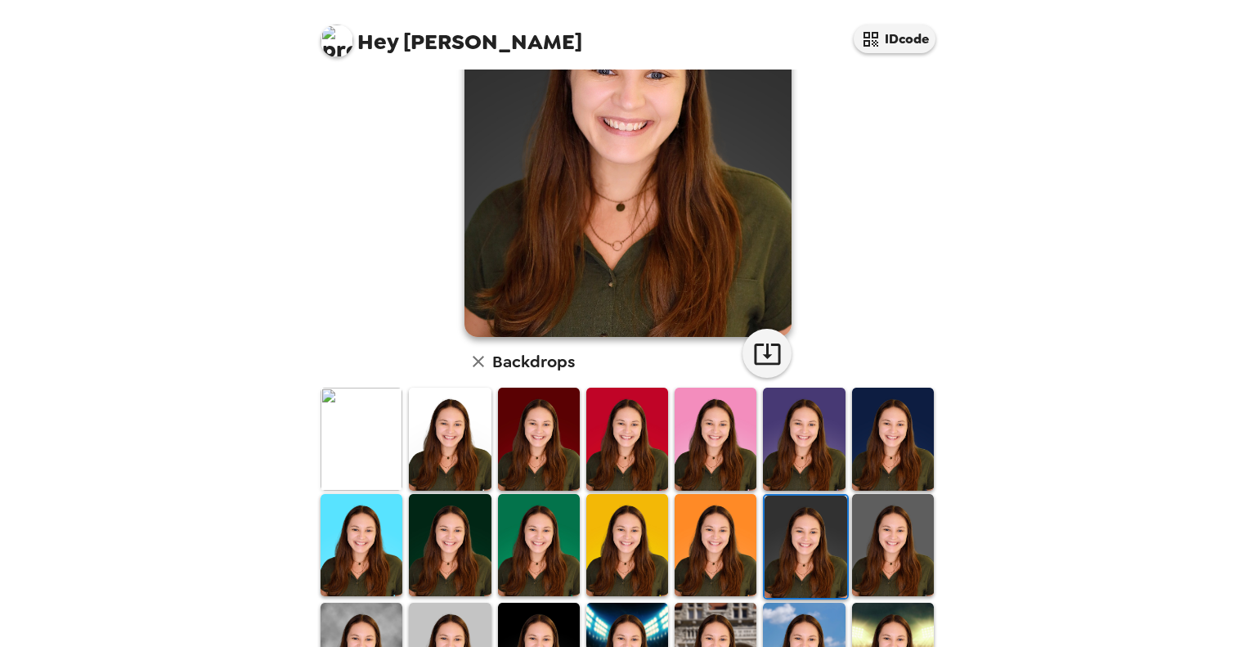
click at [885, 523] on img at bounding box center [893, 545] width 82 height 102
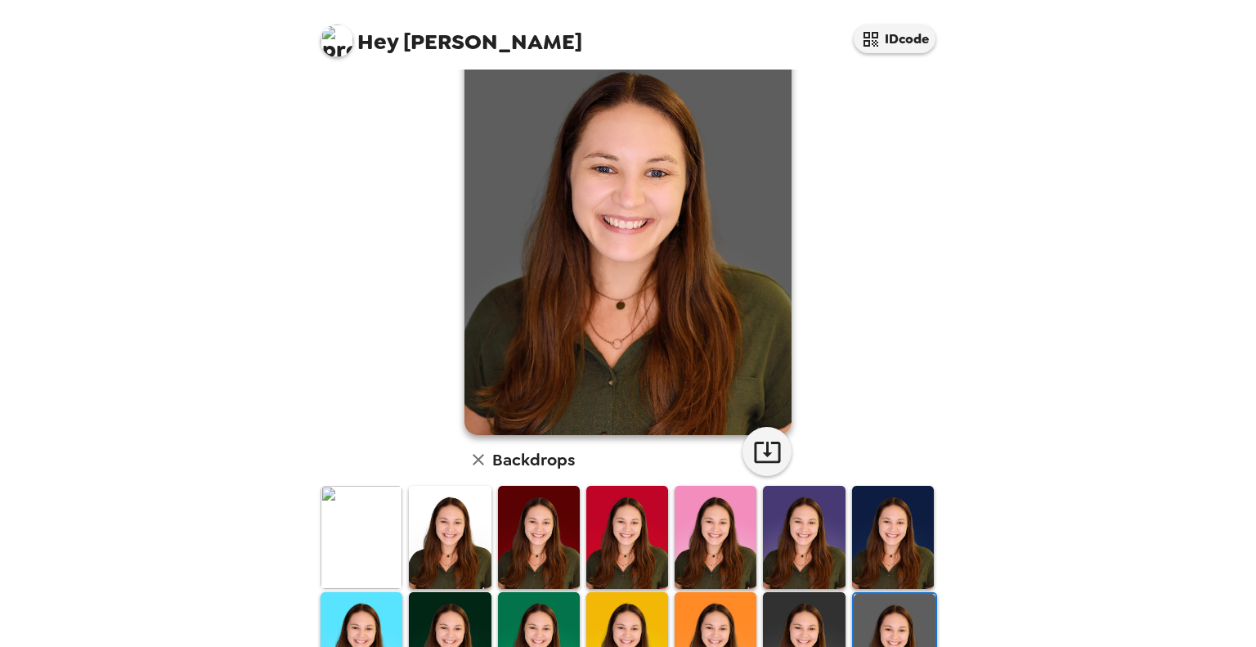
scroll to position [0, 0]
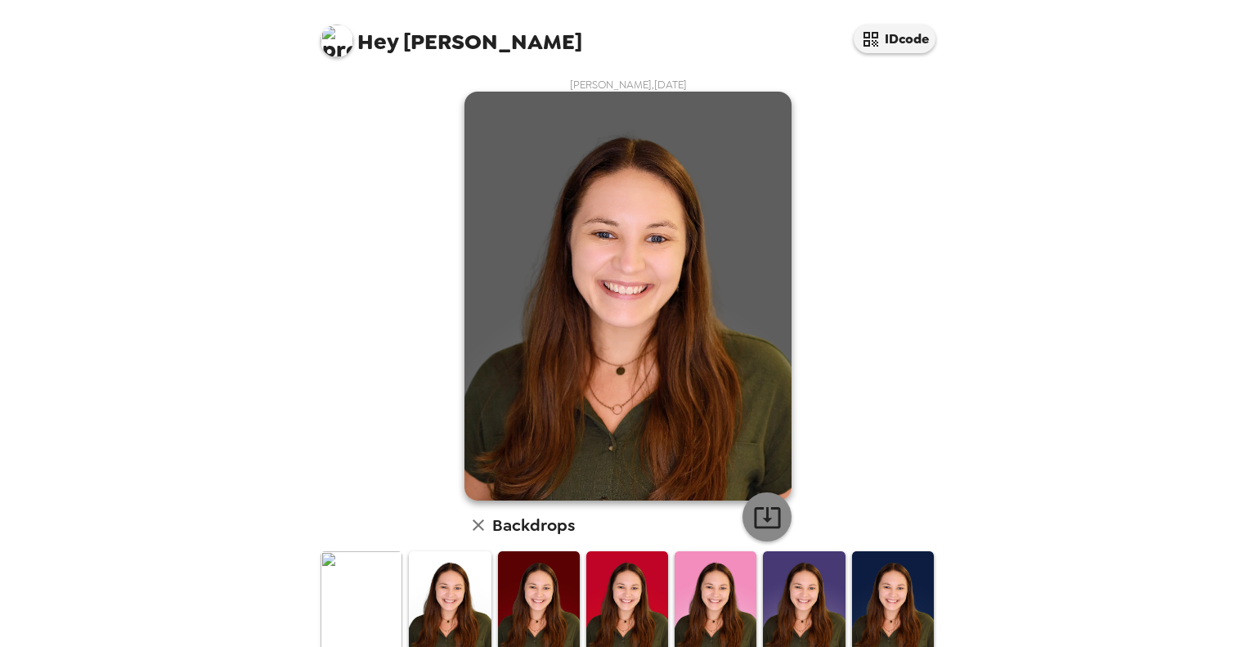
click at [769, 514] on icon "button" at bounding box center [767, 517] width 29 height 29
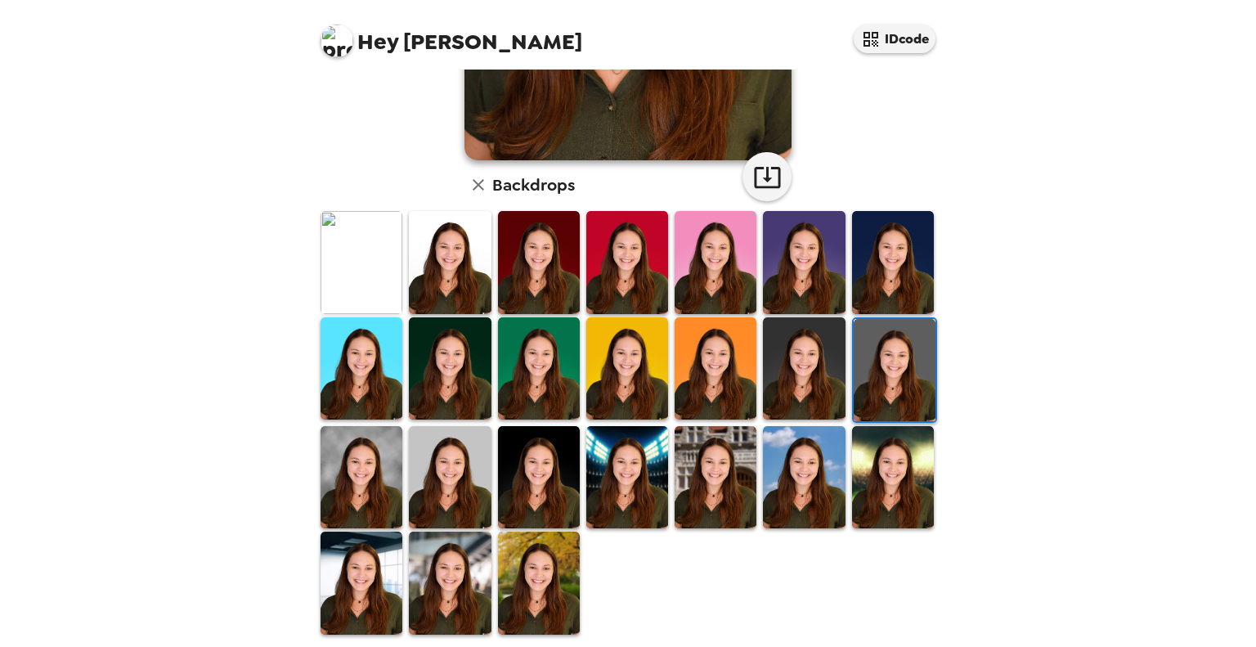
scroll to position [343, 0]
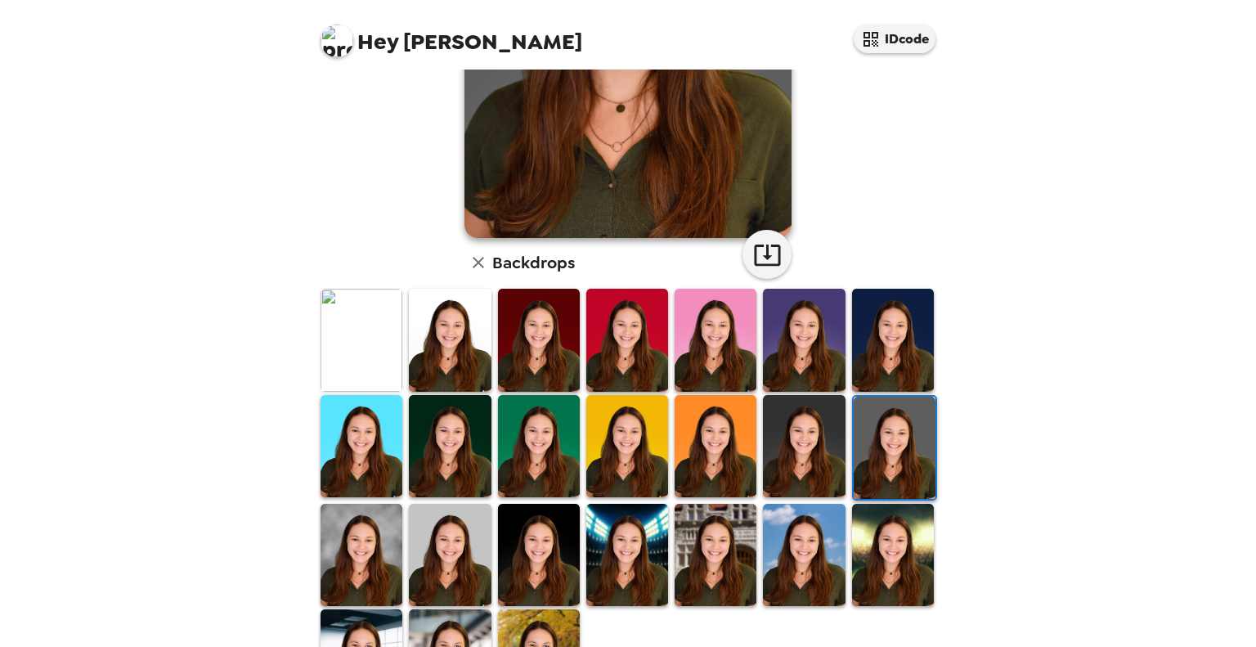
click at [908, 307] on img at bounding box center [893, 340] width 82 height 102
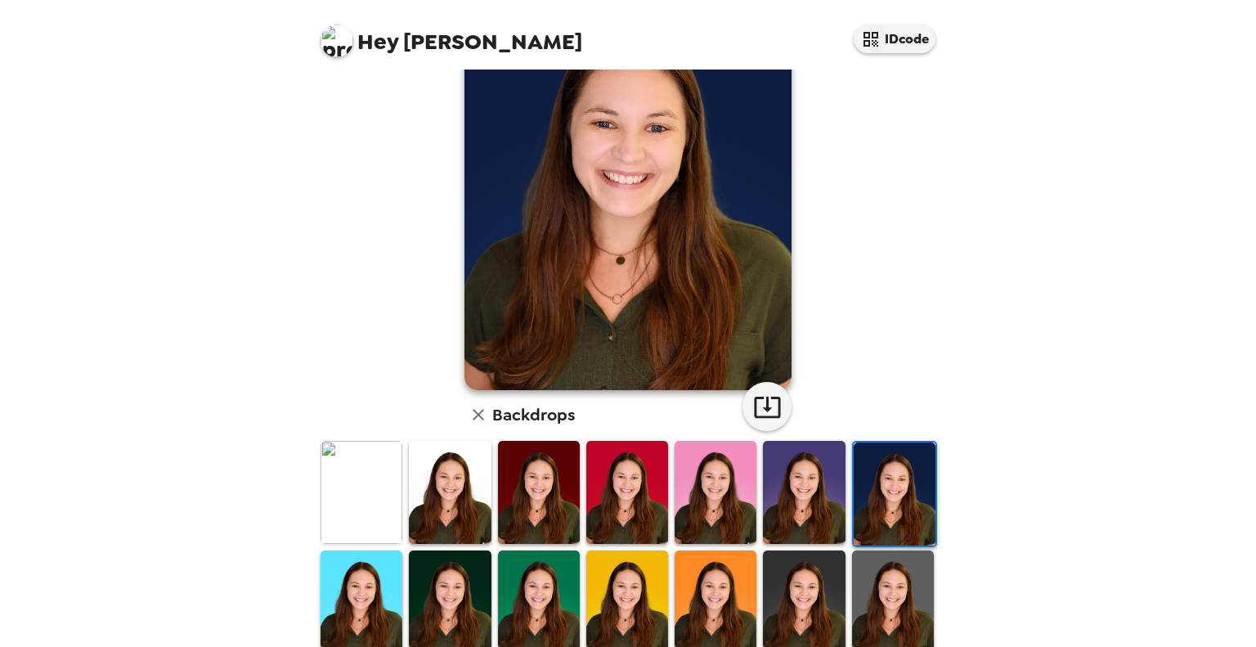
scroll to position [245, 0]
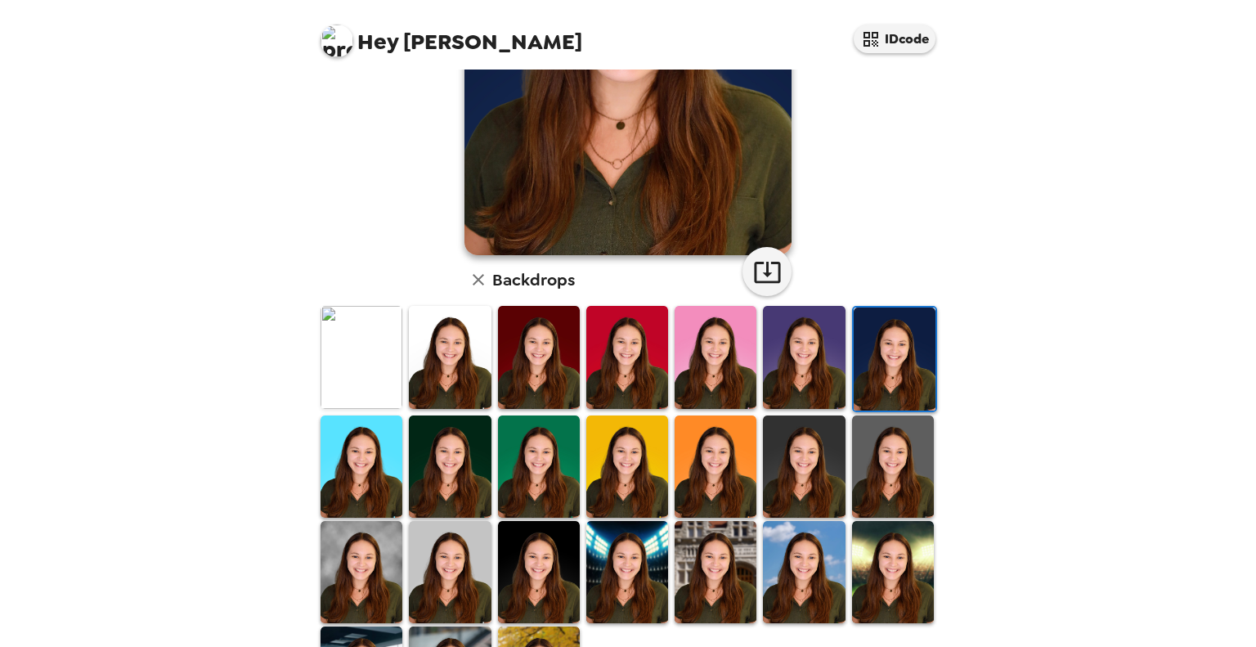
click at [465, 342] on img at bounding box center [450, 357] width 82 height 102
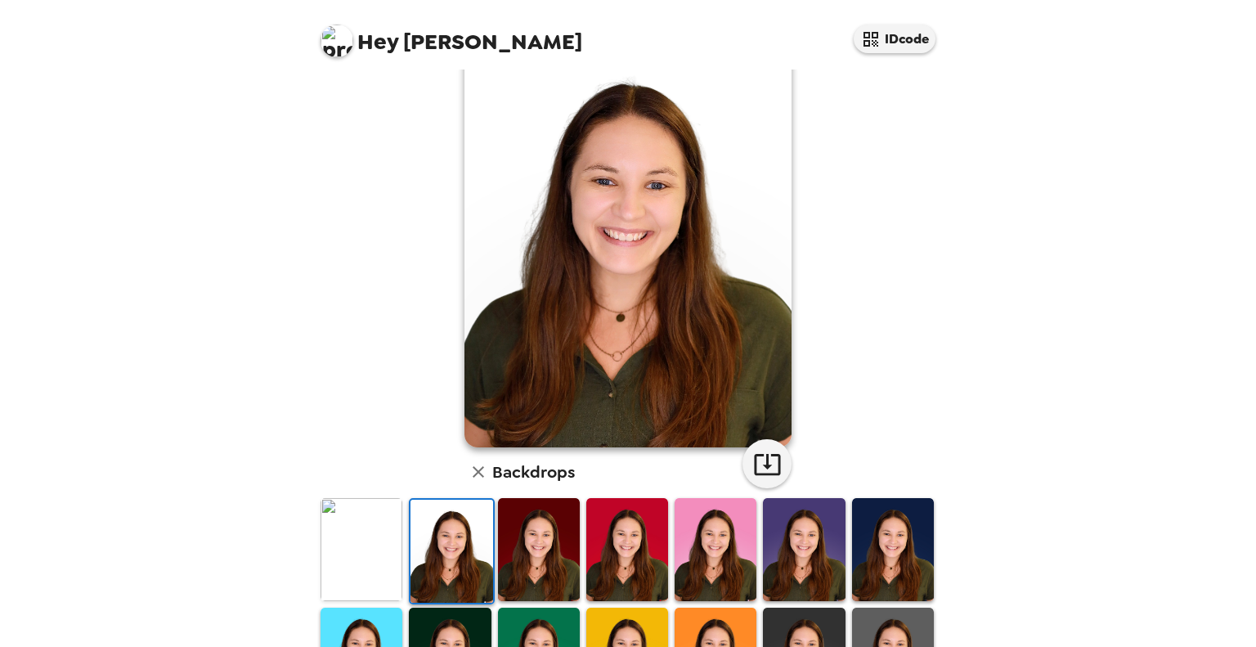
scroll to position [82, 0]
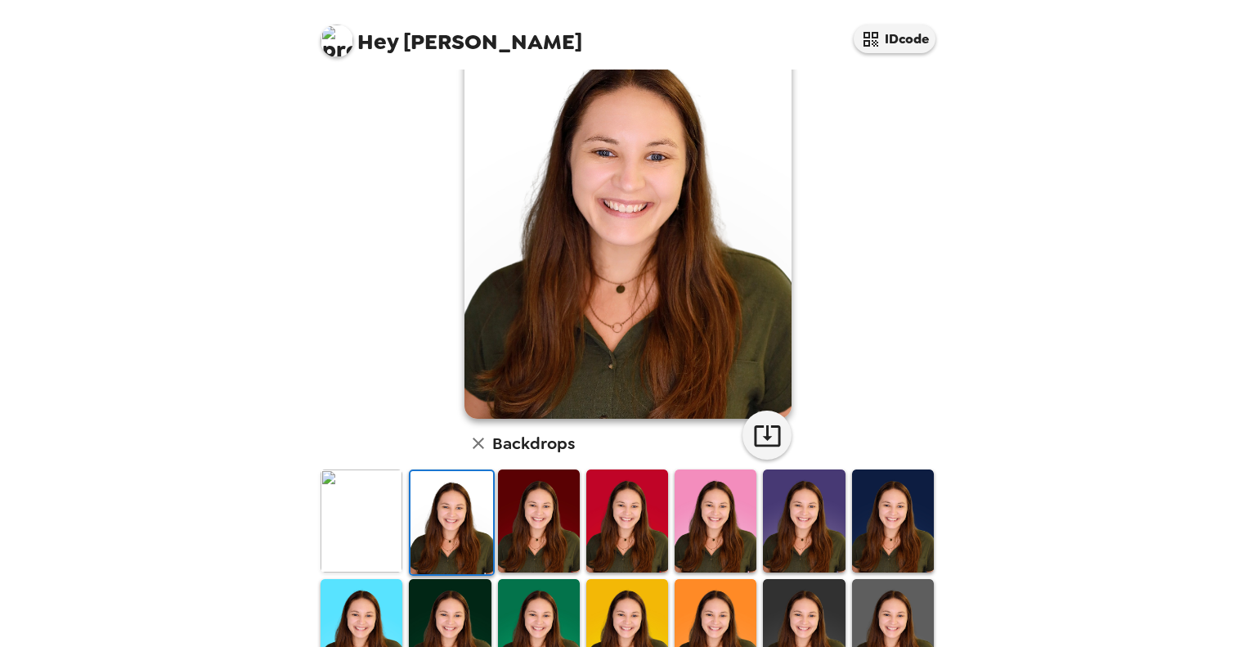
click at [353, 516] on img at bounding box center [362, 520] width 82 height 102
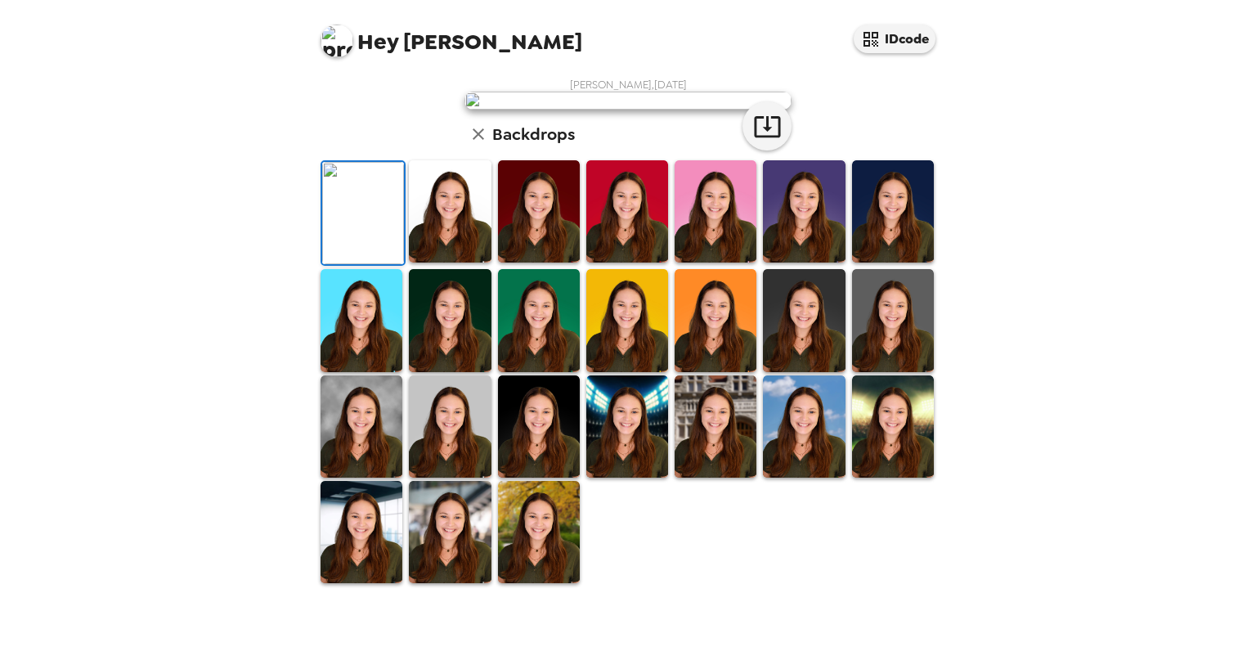
scroll to position [245, 0]
click at [383, 371] on img at bounding box center [362, 320] width 82 height 102
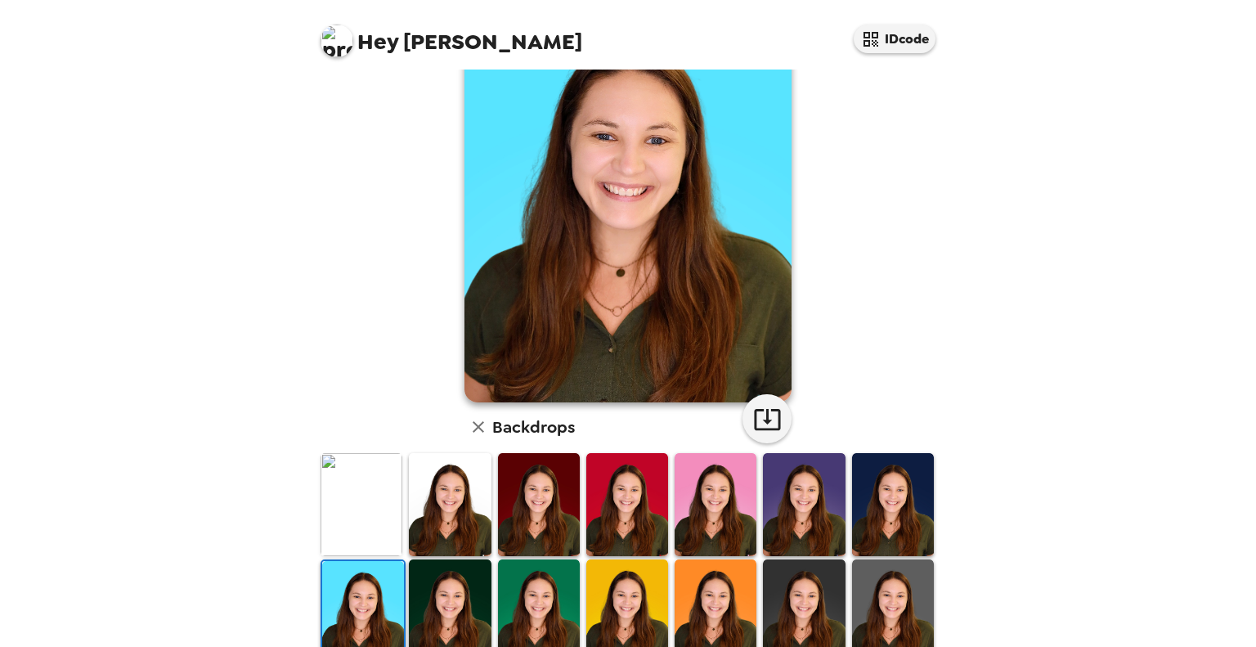
scroll to position [0, 0]
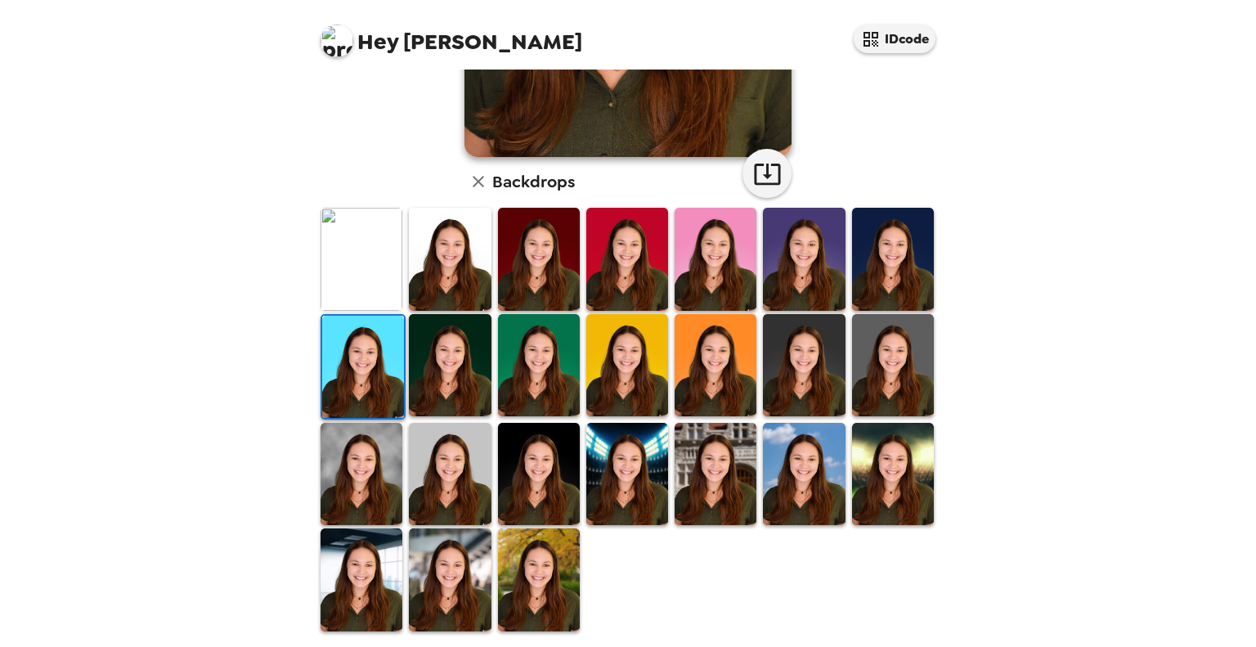
click at [361, 478] on img at bounding box center [362, 474] width 82 height 102
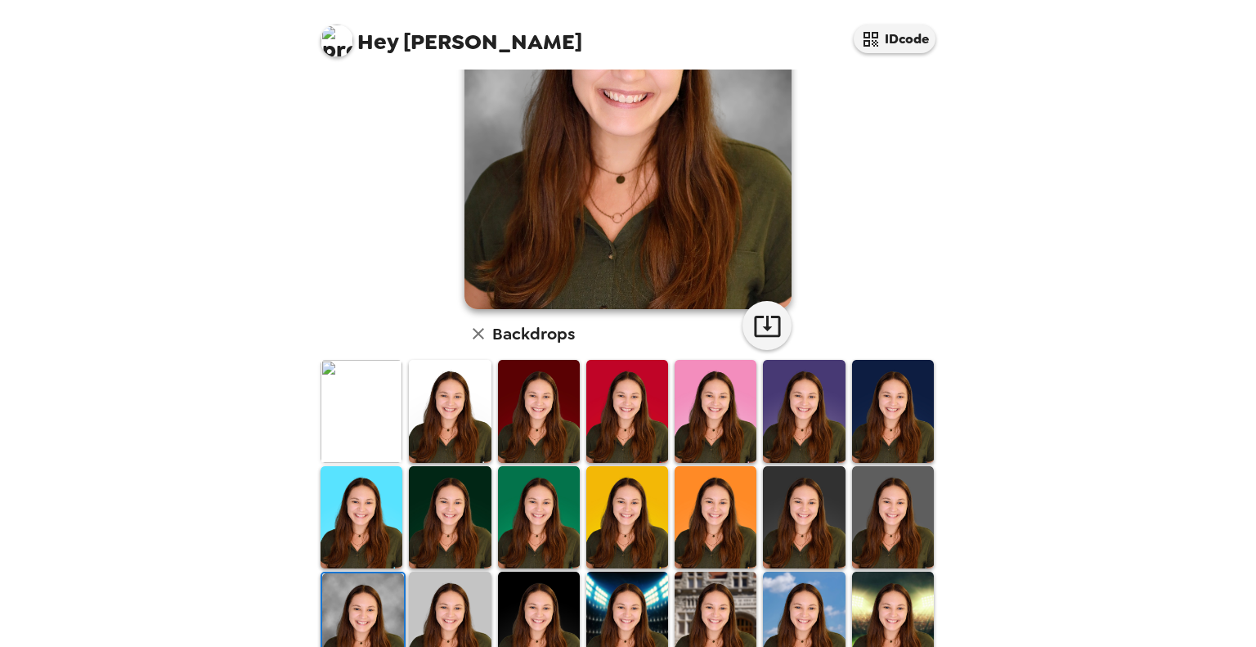
scroll to position [343, 0]
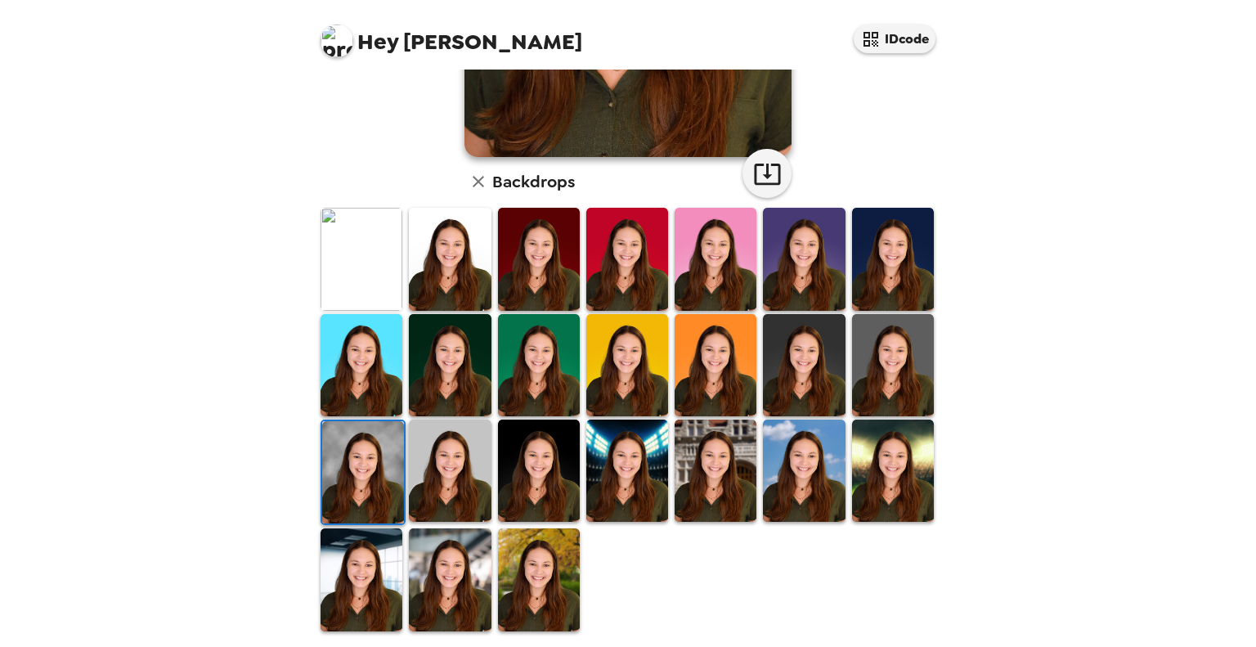
click at [379, 565] on img at bounding box center [362, 579] width 82 height 102
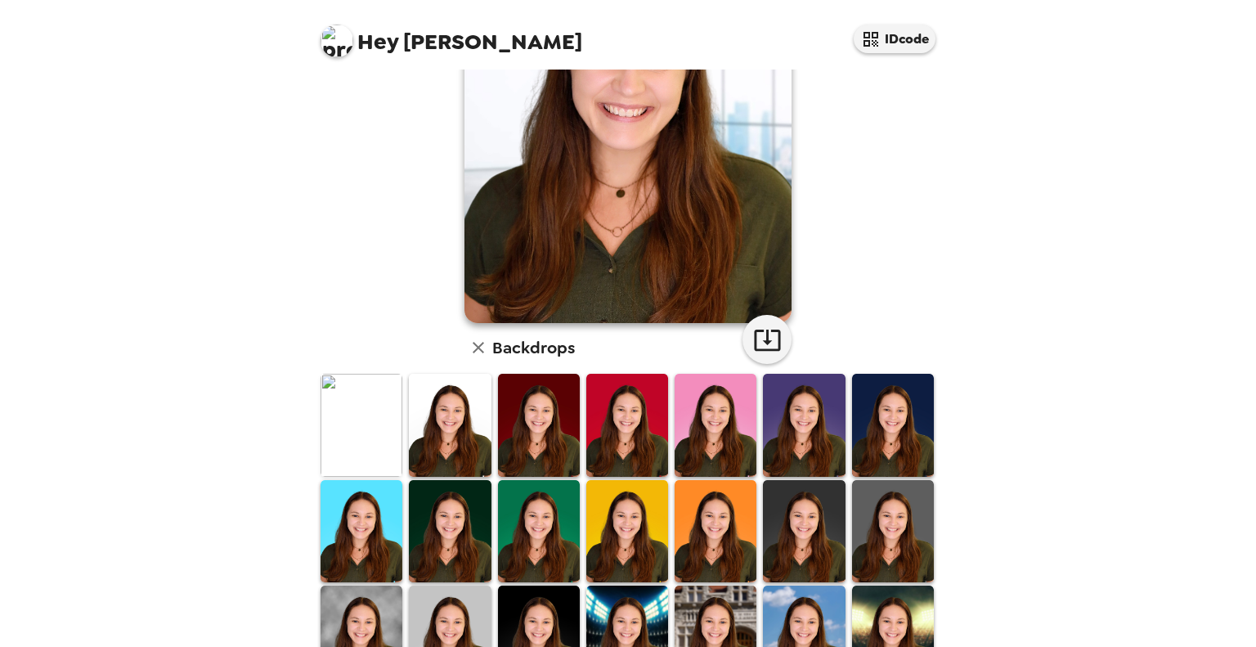
scroll to position [0, 0]
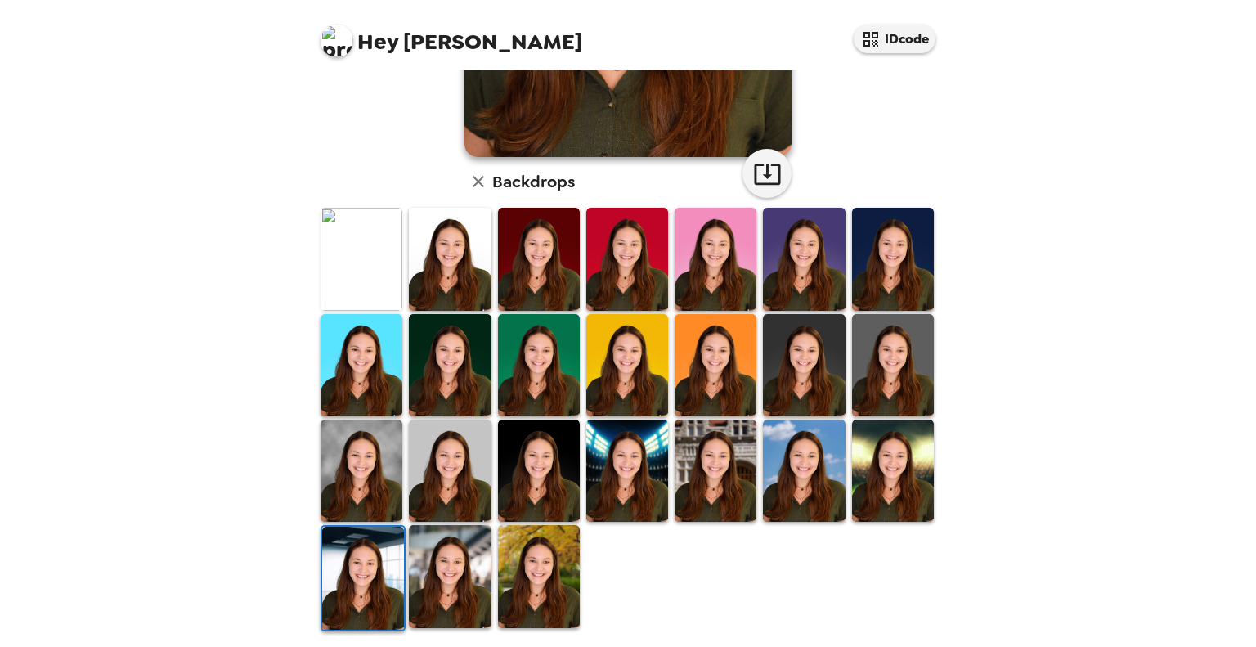
click at [455, 542] on img at bounding box center [450, 576] width 82 height 102
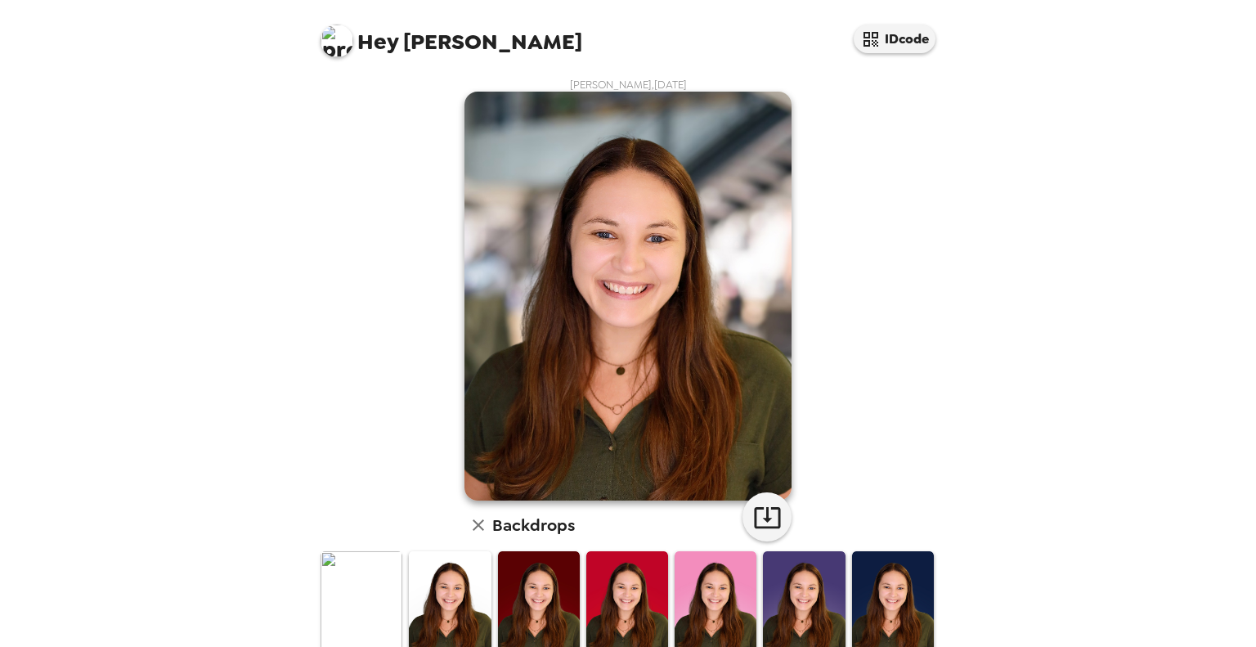
click at [706, 294] on img at bounding box center [627, 296] width 327 height 409
click at [823, 298] on div "Andrea Paton , 09-18-2025 Backdrops" at bounding box center [627, 527] width 621 height 899
